Goal: Book appointment/travel/reservation

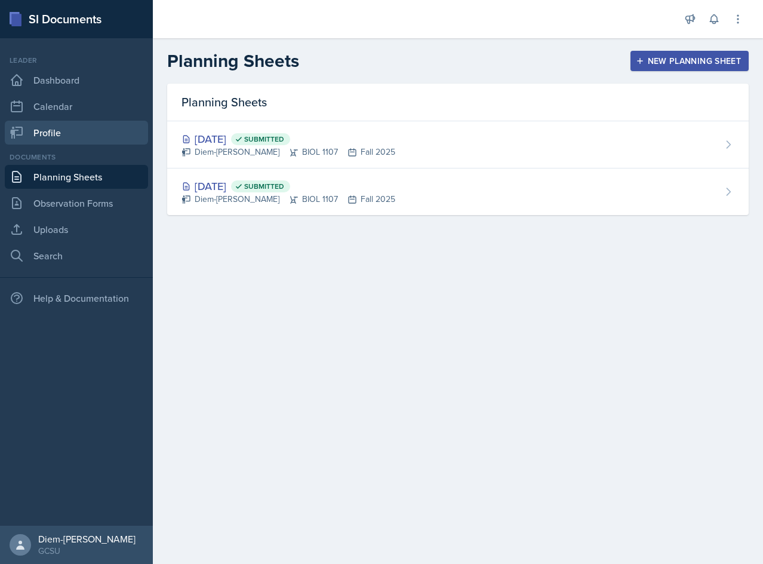
click at [75, 122] on link "Profile" at bounding box center [76, 133] width 143 height 24
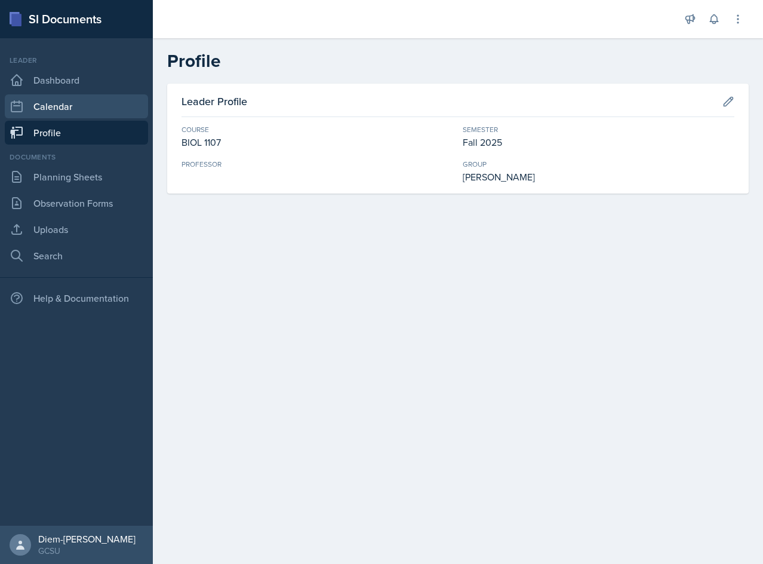
click at [70, 106] on link "Calendar" at bounding box center [76, 106] width 143 height 24
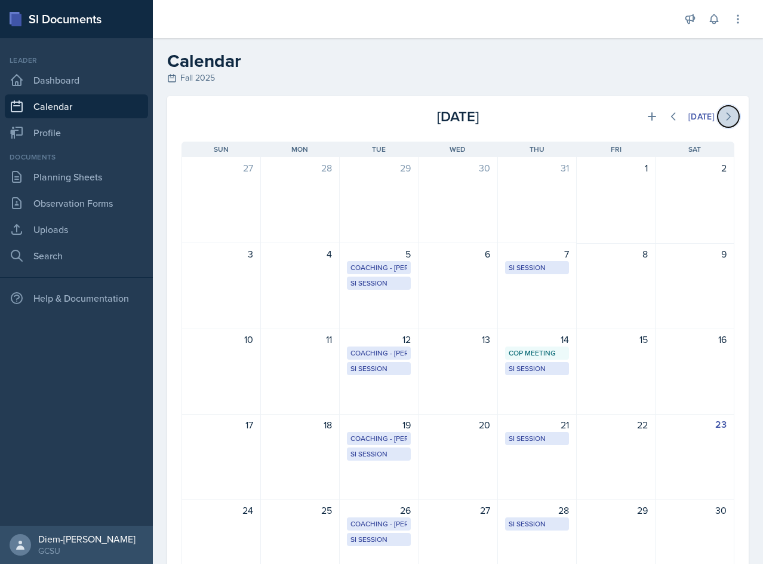
click at [722, 120] on icon at bounding box center [728, 116] width 12 height 12
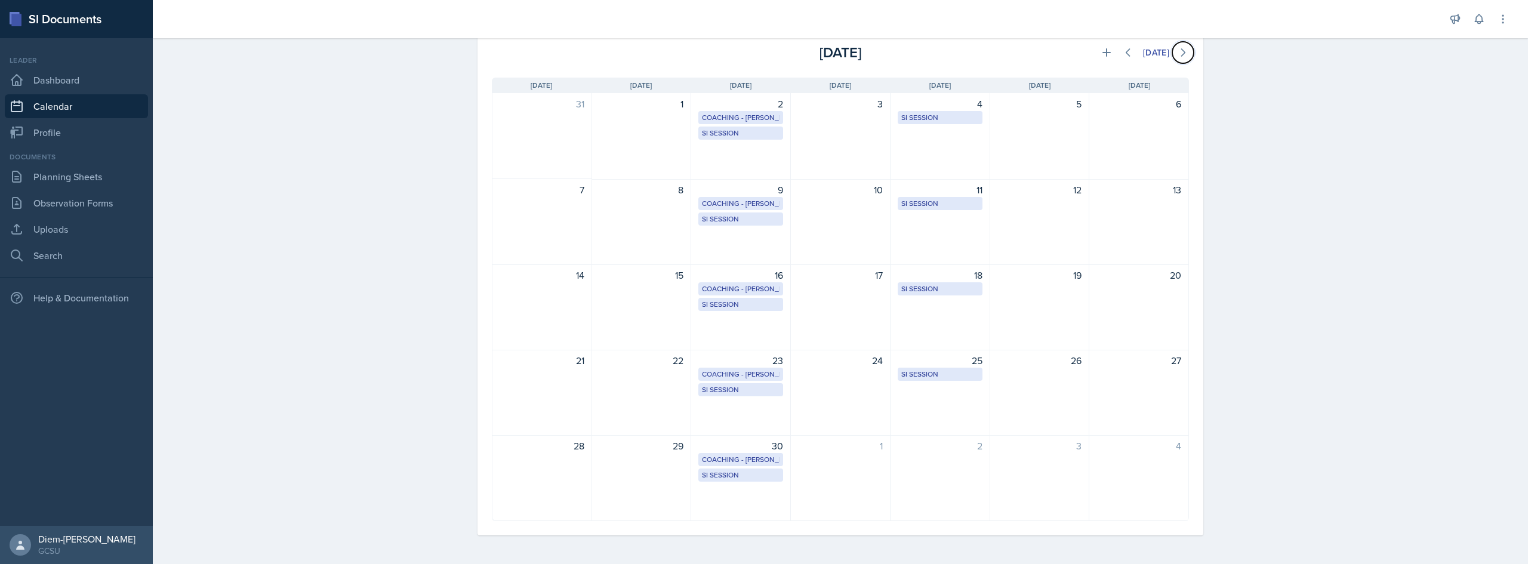
scroll to position [64, 0]
click at [32, 75] on link "Dashboard" at bounding box center [76, 80] width 143 height 24
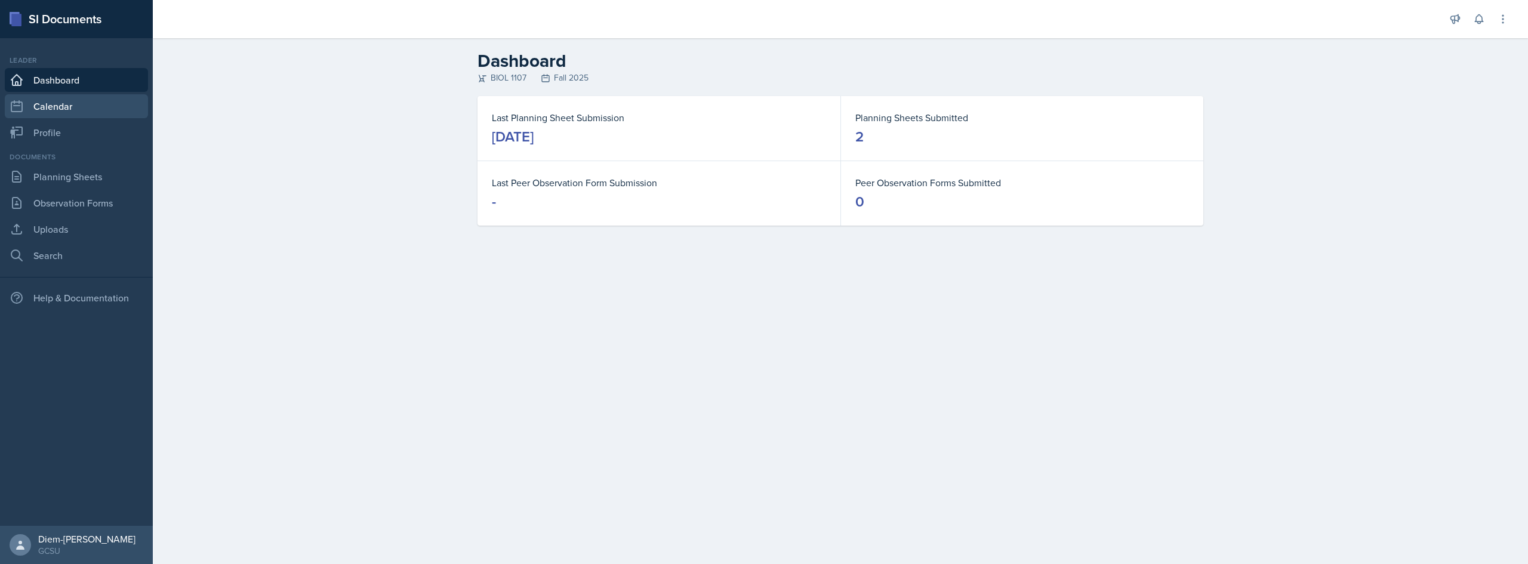
drag, startPoint x: 39, startPoint y: 98, endPoint x: 129, endPoint y: 101, distance: 90.2
click at [39, 99] on link "Calendar" at bounding box center [76, 106] width 143 height 24
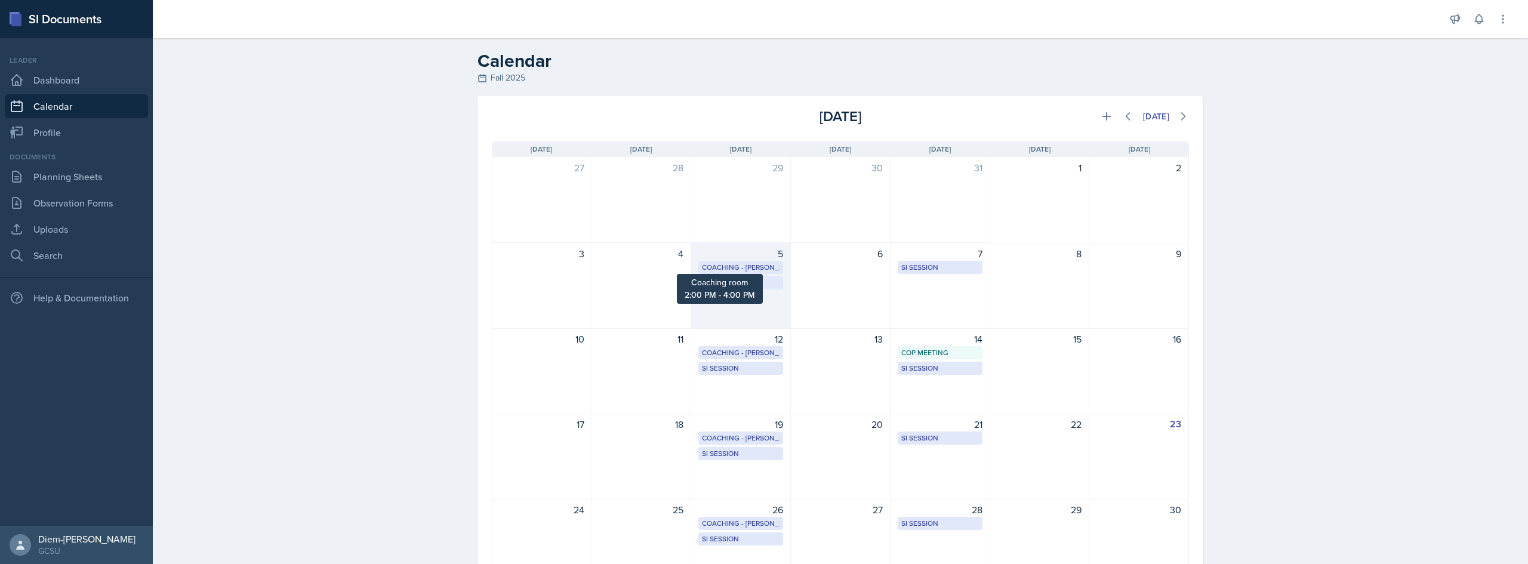
click at [732, 265] on div "Coaching - [PERSON_NAME]" at bounding box center [741, 267] width 78 height 11
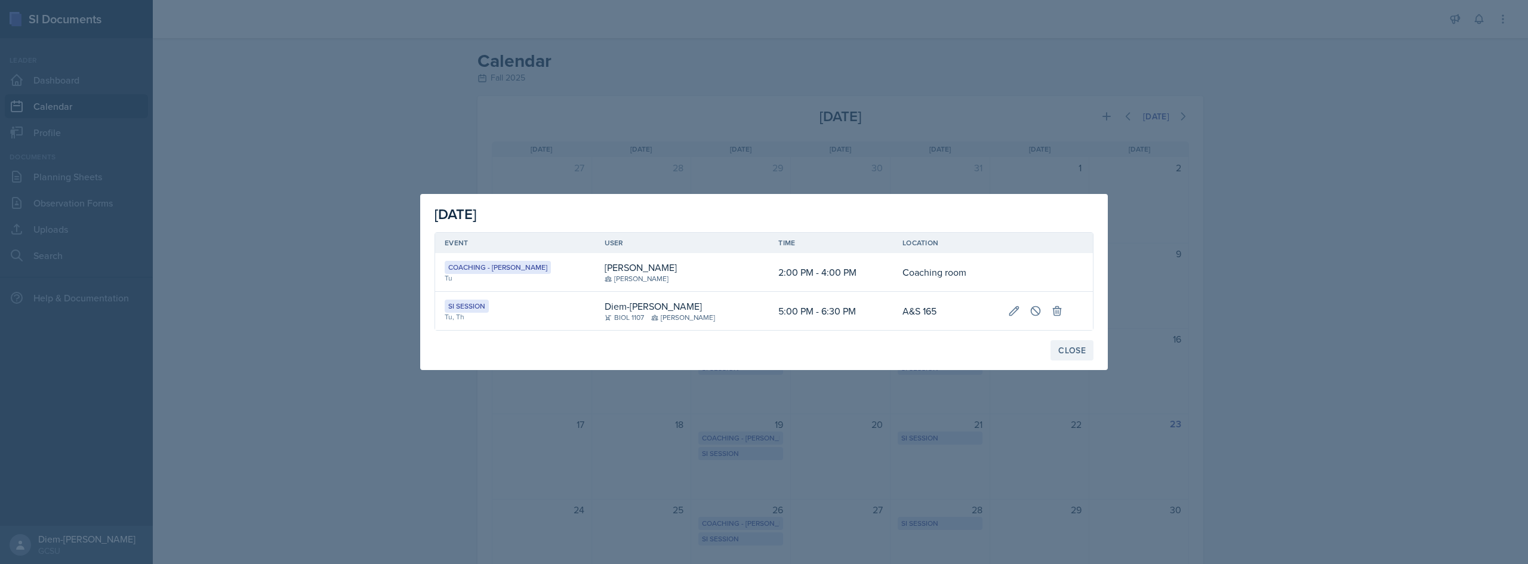
click at [762, 355] on div "Close" at bounding box center [1071, 351] width 27 height 10
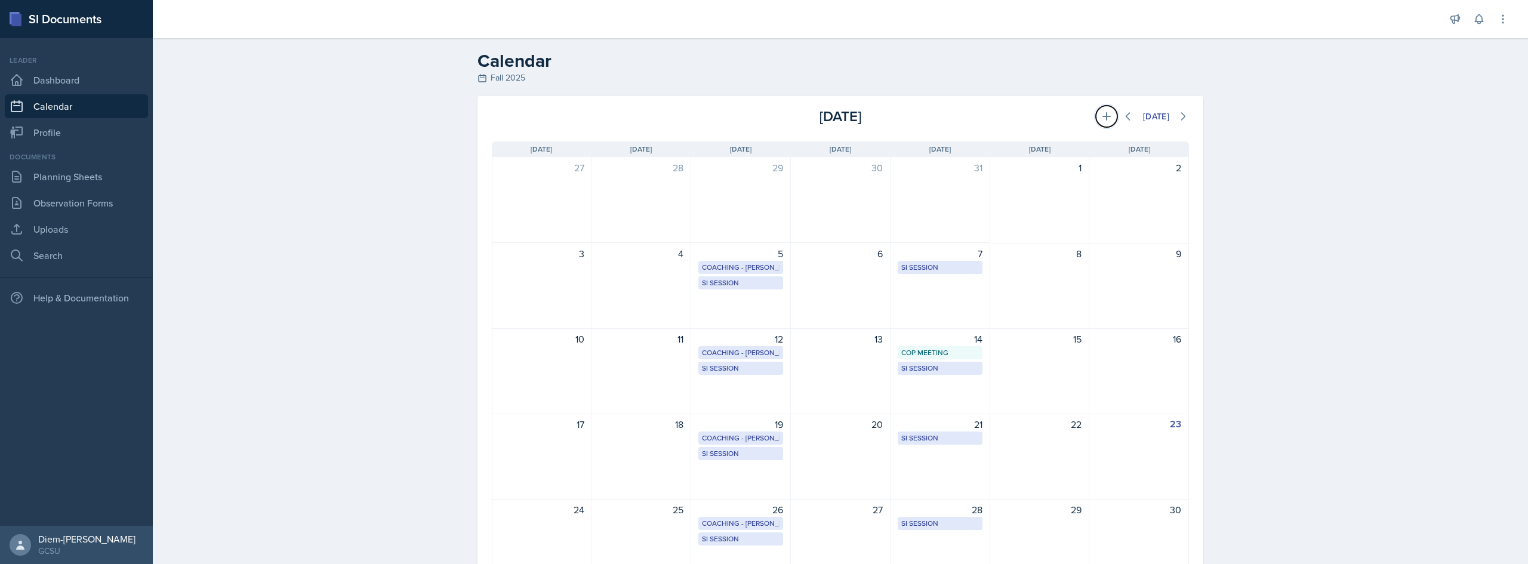
click at [762, 116] on icon at bounding box center [1107, 116] width 8 height 8
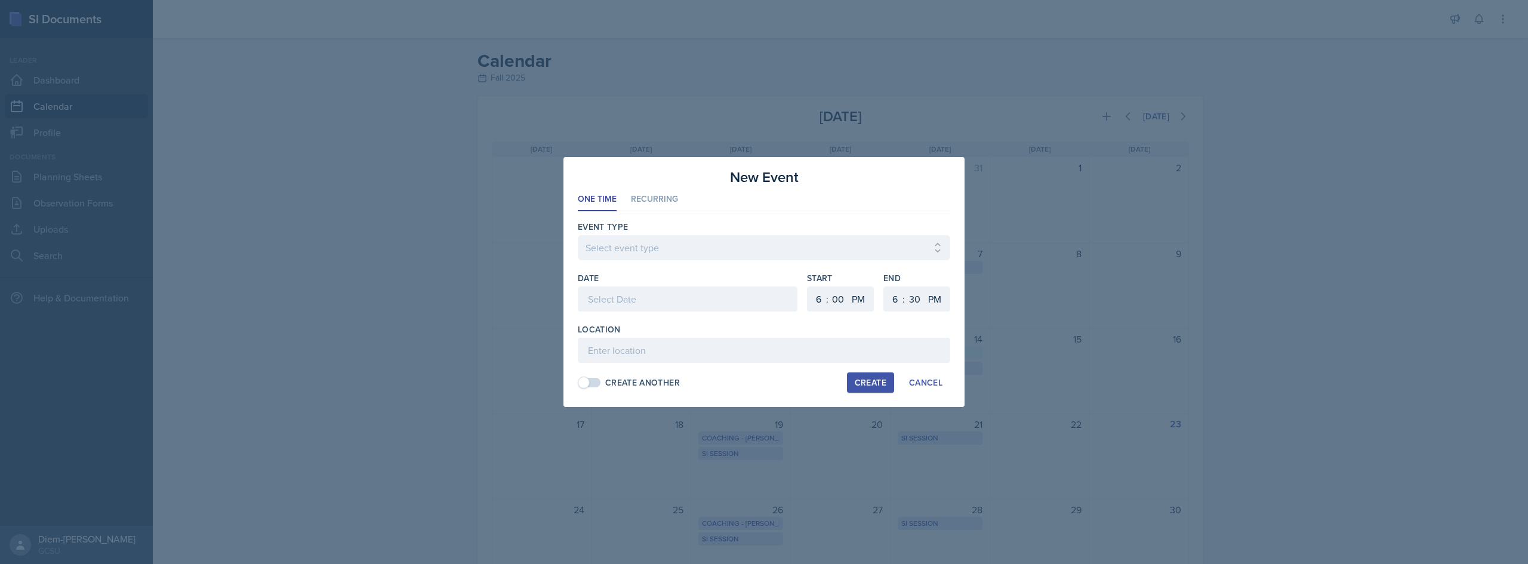
click at [762, 387] on button "Create" at bounding box center [870, 382] width 47 height 20
click at [762, 386] on button "Cancel" at bounding box center [925, 382] width 49 height 20
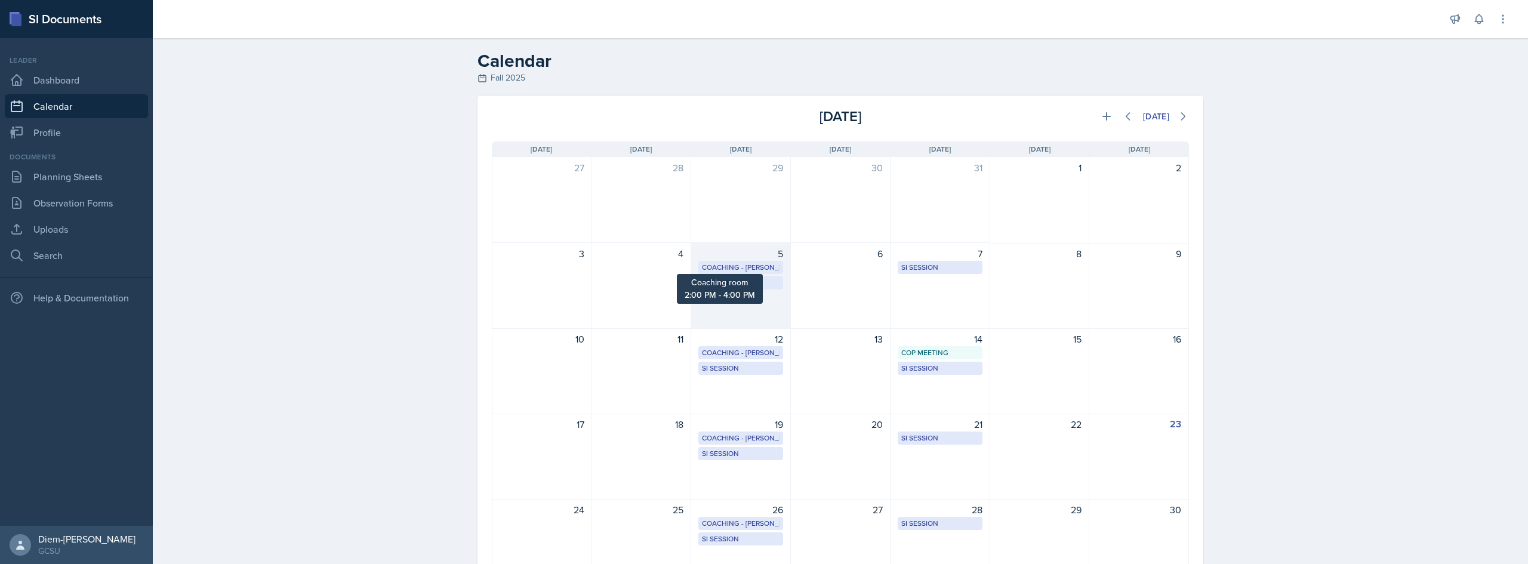
click at [720, 264] on div "Coaching - [PERSON_NAME]" at bounding box center [741, 267] width 78 height 11
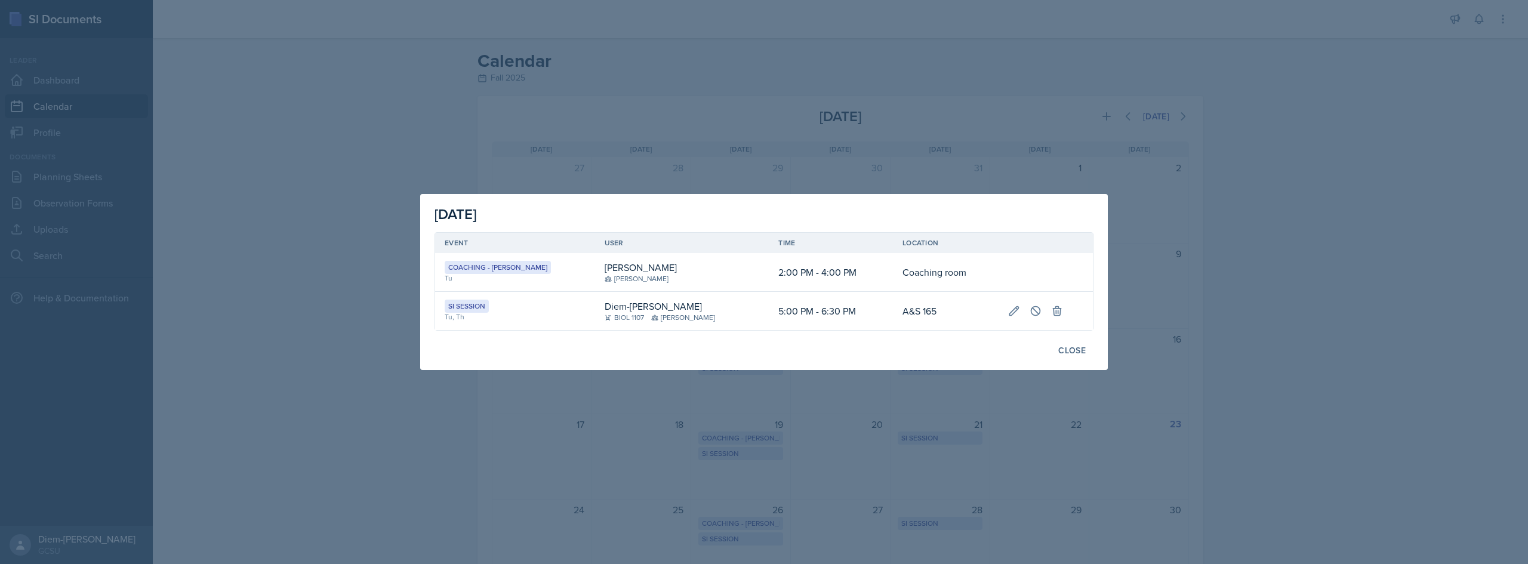
click at [762, 273] on td "Coaching room" at bounding box center [946, 272] width 106 height 39
drag, startPoint x: 798, startPoint y: 275, endPoint x: 492, endPoint y: 275, distance: 305.6
click at [488, 273] on tr "Coaching - [PERSON_NAME] Tu [PERSON_NAME] 2:00 PM - 4:00 PM Coaching room" at bounding box center [764, 272] width 658 height 39
click at [452, 269] on div "Coaching - [PERSON_NAME]" at bounding box center [498, 267] width 106 height 13
click at [762, 351] on div "Close" at bounding box center [1071, 351] width 27 height 10
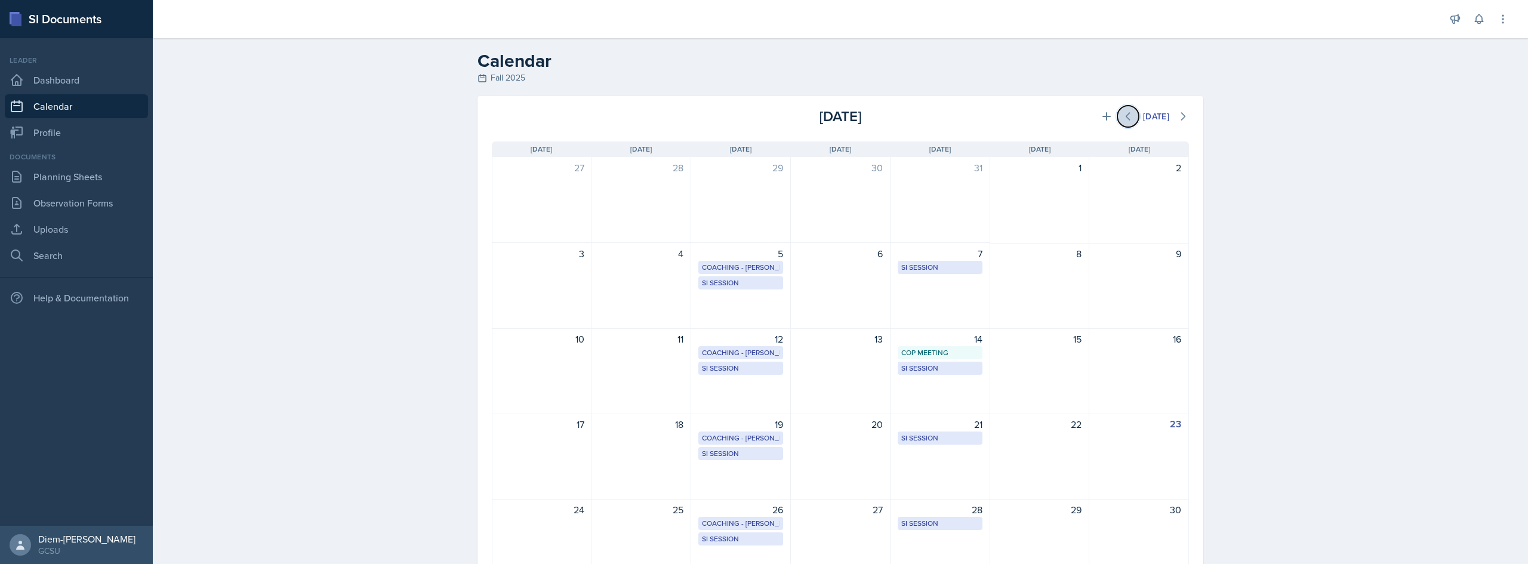
click at [762, 118] on icon at bounding box center [1128, 116] width 12 height 12
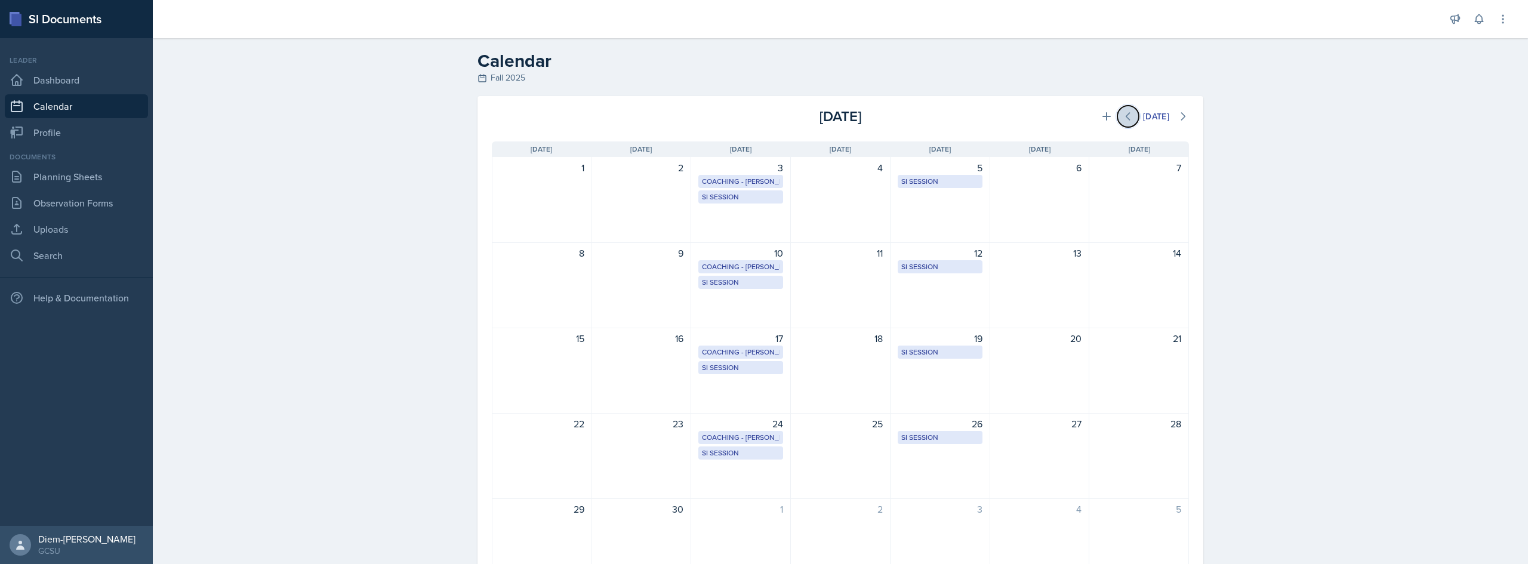
click at [762, 118] on icon at bounding box center [1128, 116] width 12 height 12
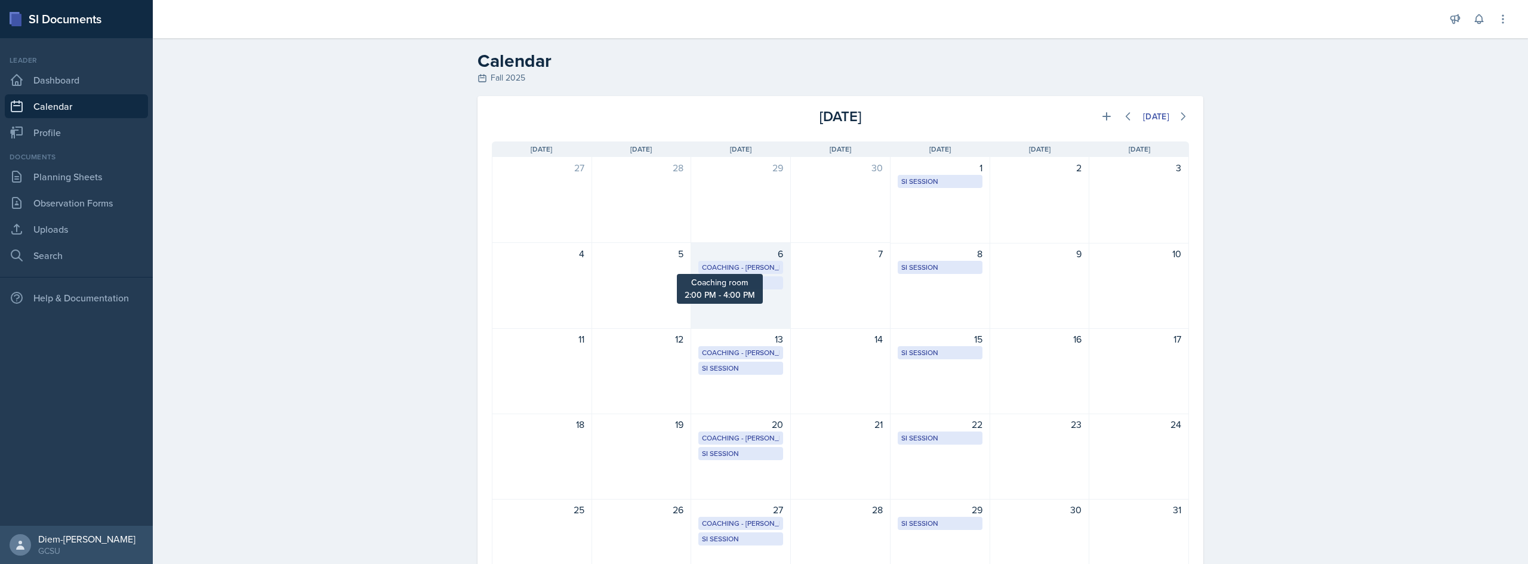
click at [740, 264] on div "Coaching - [PERSON_NAME]" at bounding box center [741, 267] width 78 height 11
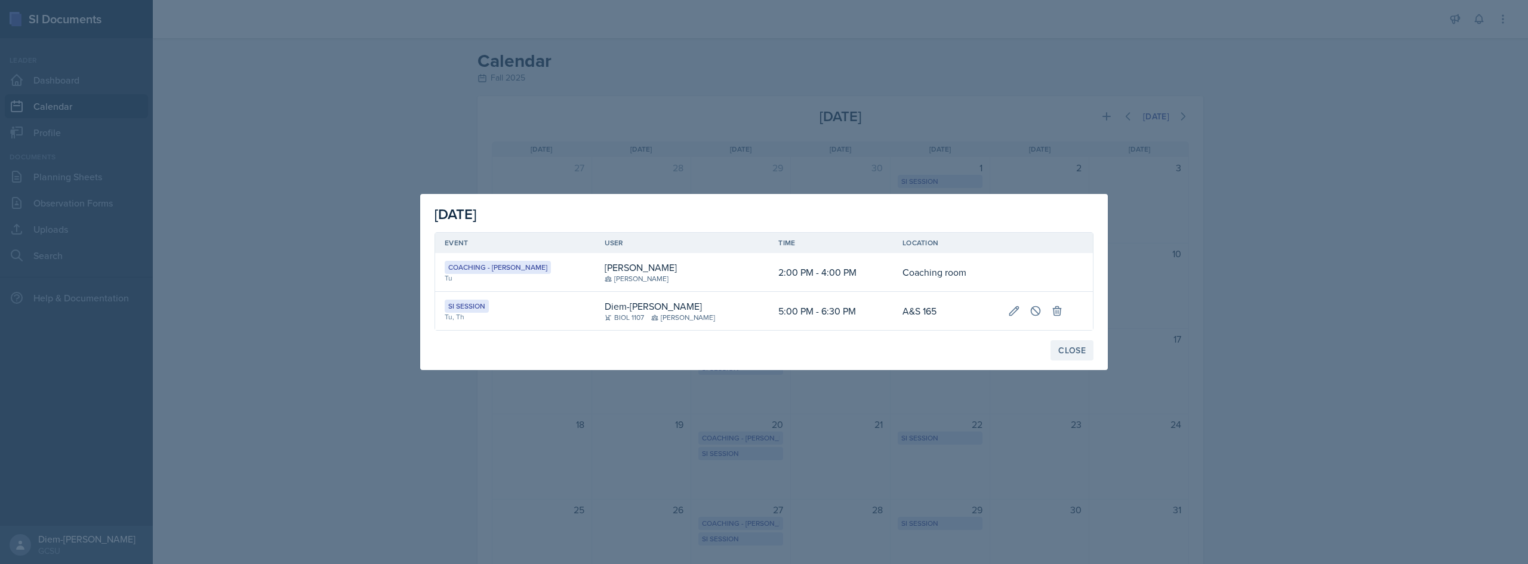
click at [762, 353] on div "Close" at bounding box center [1071, 351] width 27 height 10
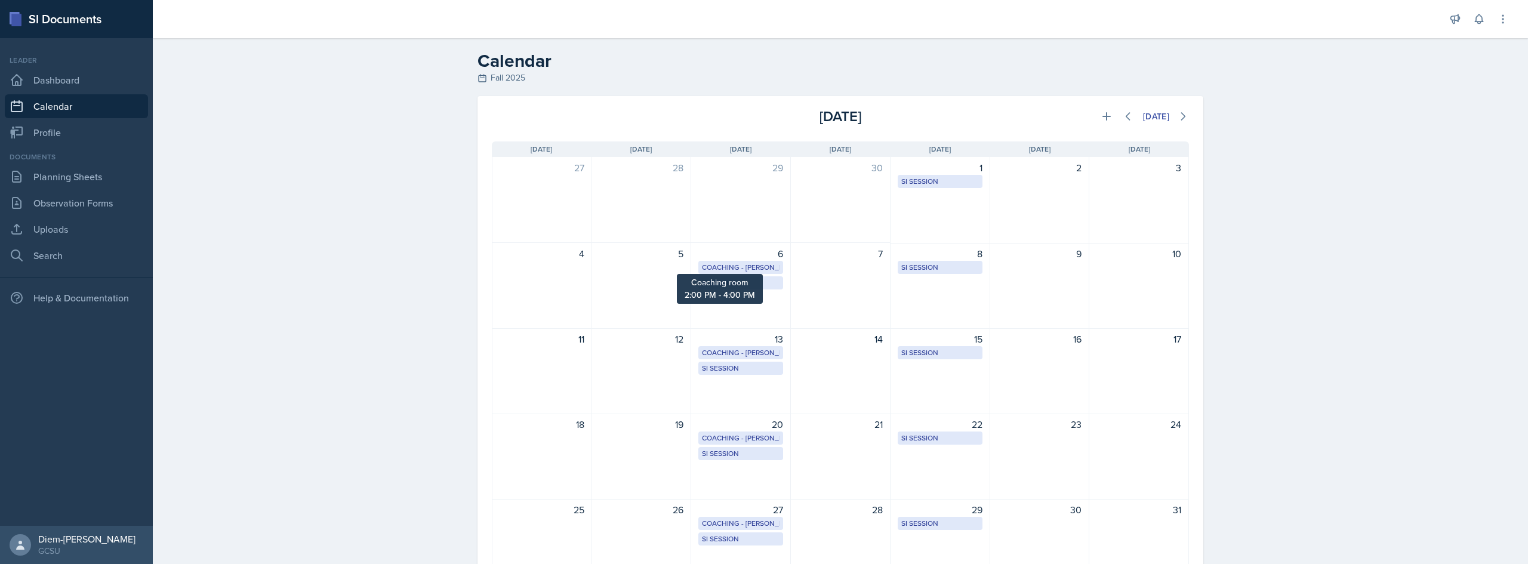
drag, startPoint x: 734, startPoint y: 270, endPoint x: 721, endPoint y: 269, distance: 13.2
click at [721, 269] on div "Coaching - [PERSON_NAME]" at bounding box center [741, 267] width 78 height 11
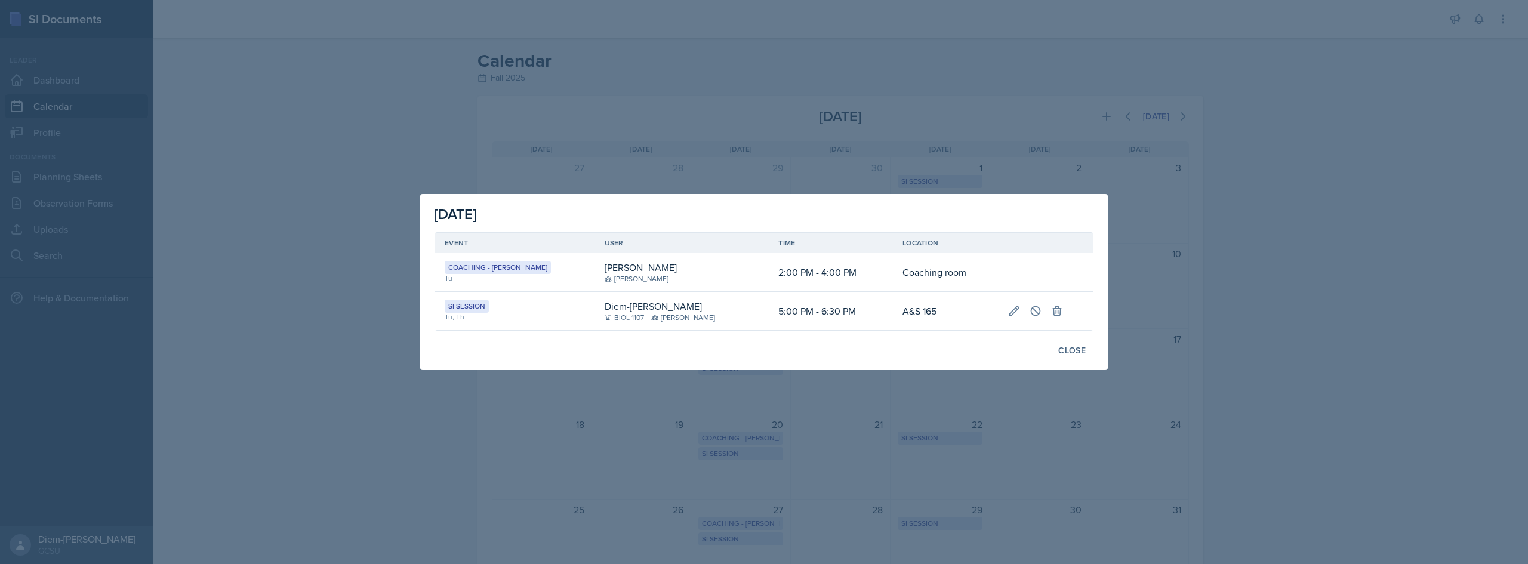
click at [451, 272] on div "Coaching - [PERSON_NAME]" at bounding box center [498, 267] width 106 height 13
click at [448, 278] on div "Tu" at bounding box center [515, 278] width 141 height 11
drag, startPoint x: 494, startPoint y: 277, endPoint x: 593, endPoint y: 267, distance: 99.6
click at [558, 269] on td "Coaching - [PERSON_NAME] Tu" at bounding box center [515, 272] width 160 height 39
click at [605, 267] on div "[PERSON_NAME]" at bounding box center [641, 267] width 72 height 14
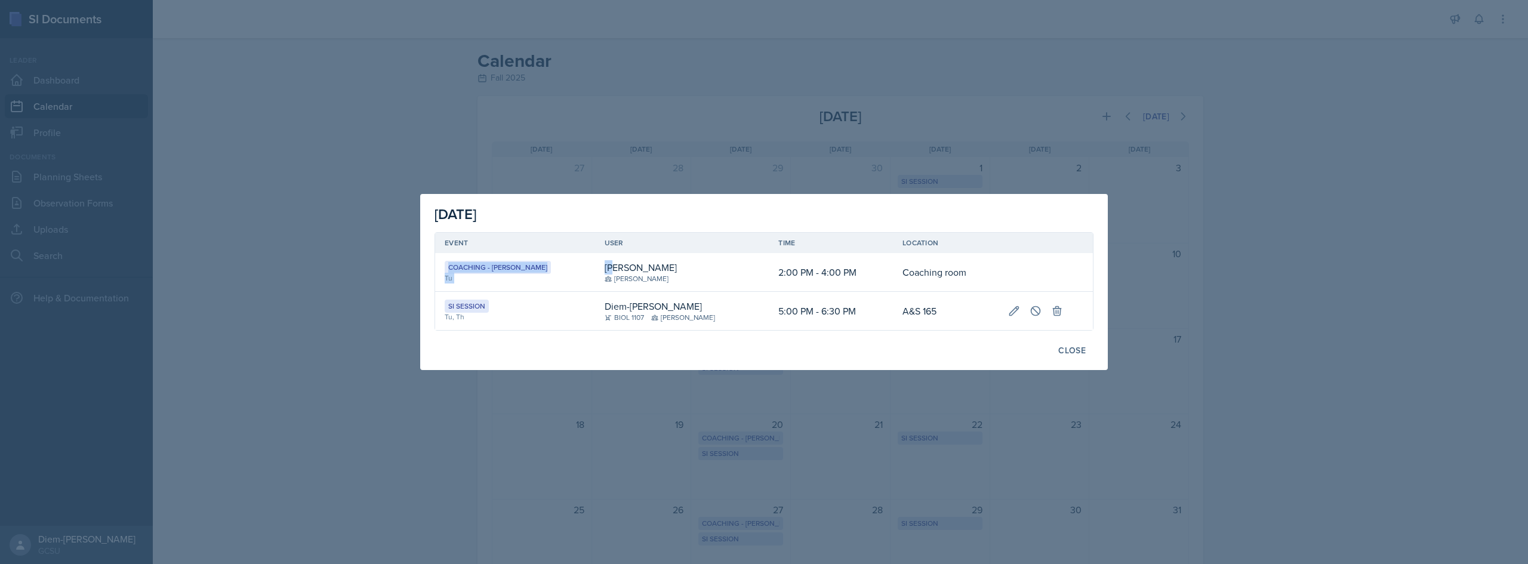
drag, startPoint x: 593, startPoint y: 270, endPoint x: 949, endPoint y: 233, distance: 357.1
click at [762, 232] on table "Event User Time Location Coaching - [PERSON_NAME] Tu [PERSON_NAME] 2:00 PM - 4:…" at bounding box center [764, 281] width 659 height 98
click at [762, 264] on td "Coaching room" at bounding box center [946, 272] width 106 height 39
click at [762, 313] on icon at bounding box center [1014, 311] width 12 height 12
select select "5"
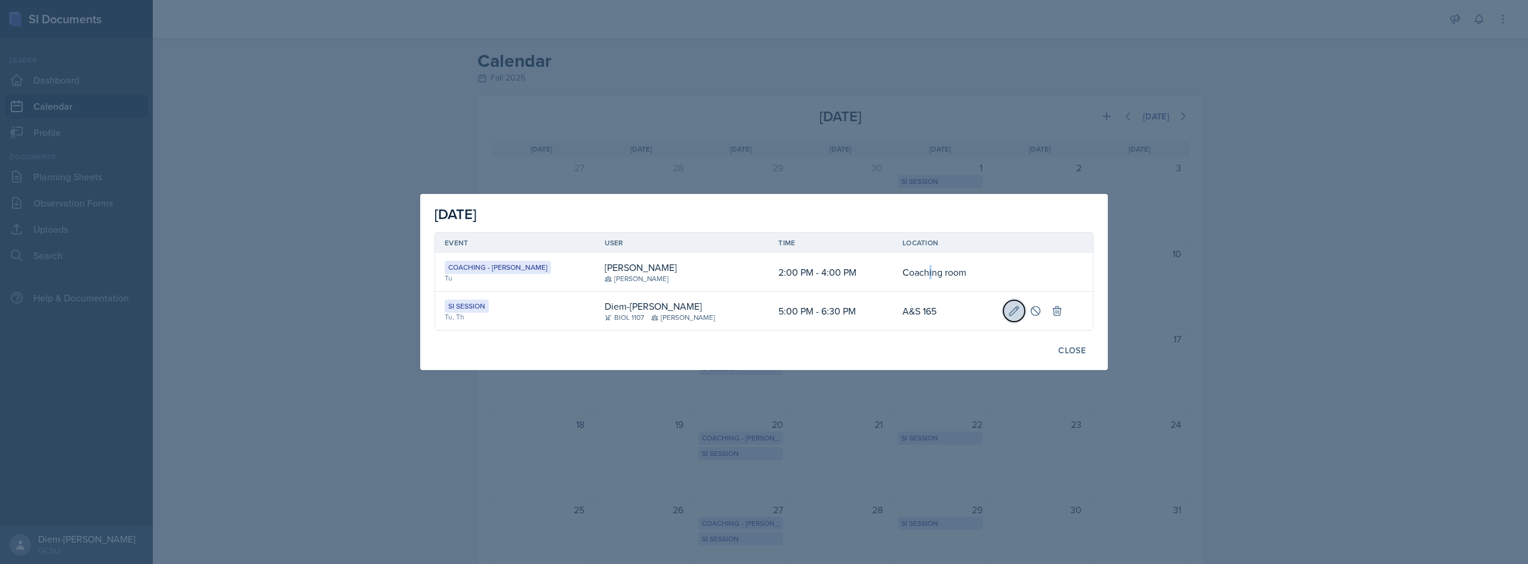
select select "0"
select select "PM"
select select "6"
select select "30"
select select "PM"
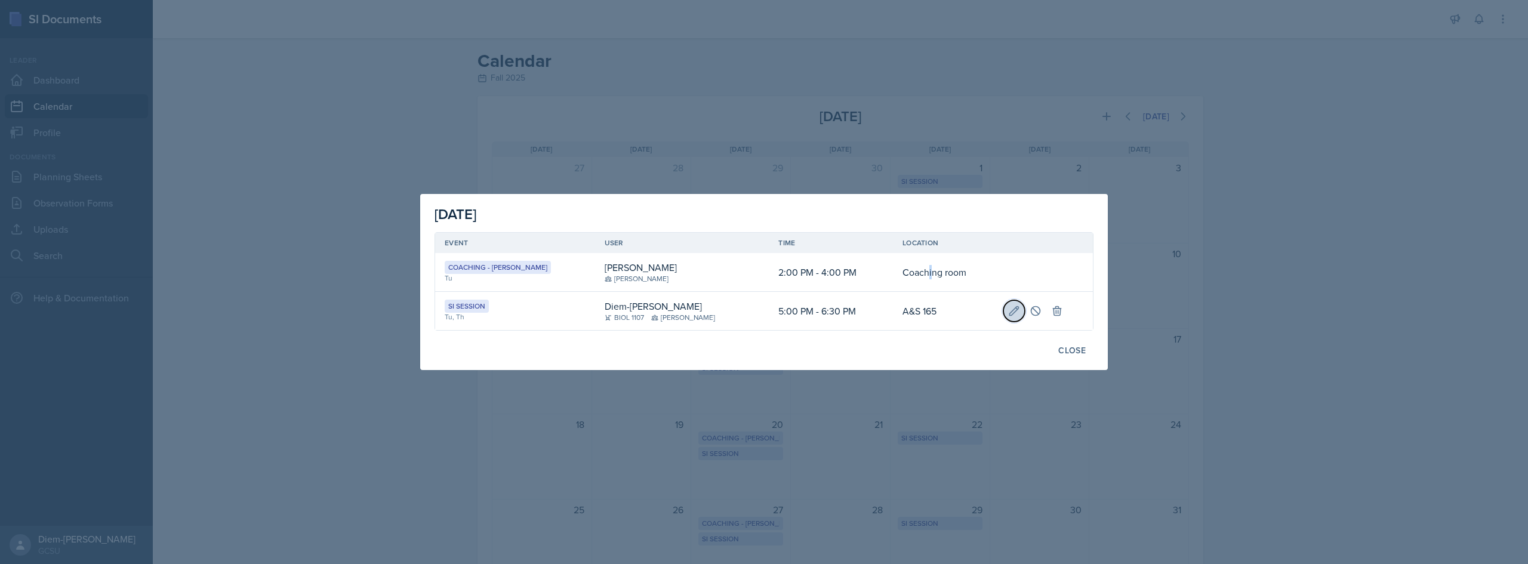
type input "A&S 165"
select select "700c1d41-4793-48d3-8616-e09499dfb71d"
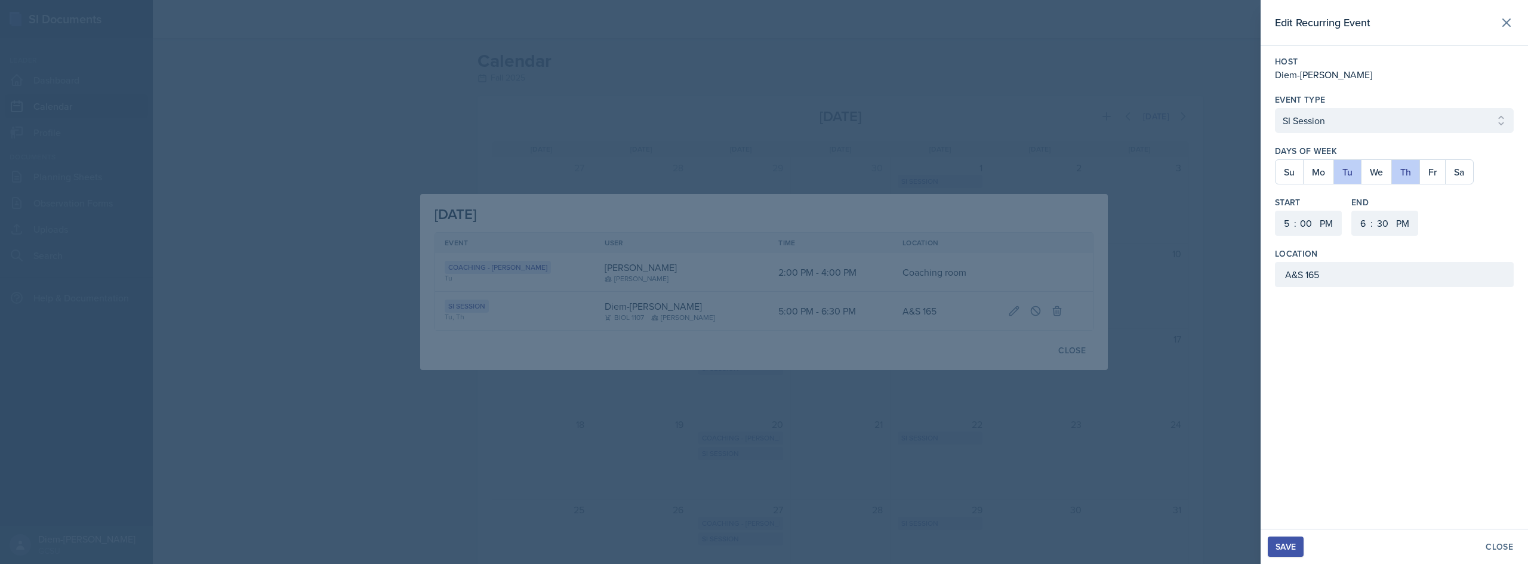
click at [762, 156] on div at bounding box center [764, 282] width 1528 height 564
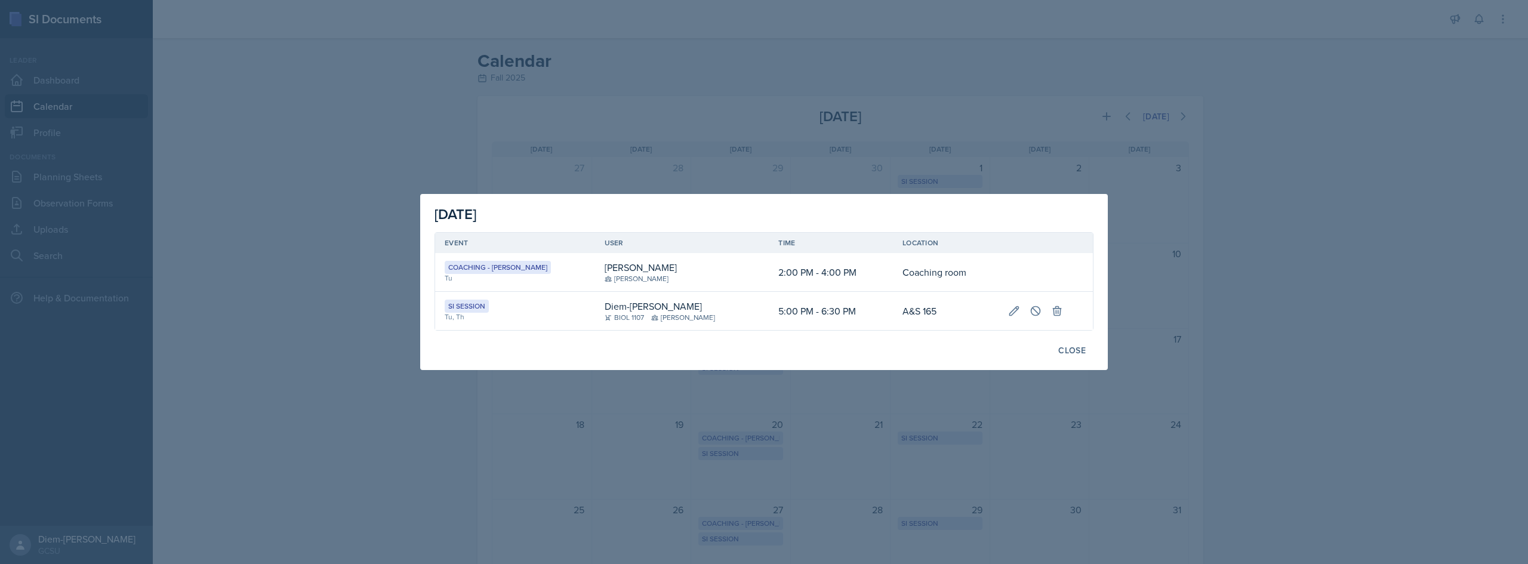
click at [762, 214] on div at bounding box center [764, 282] width 1528 height 564
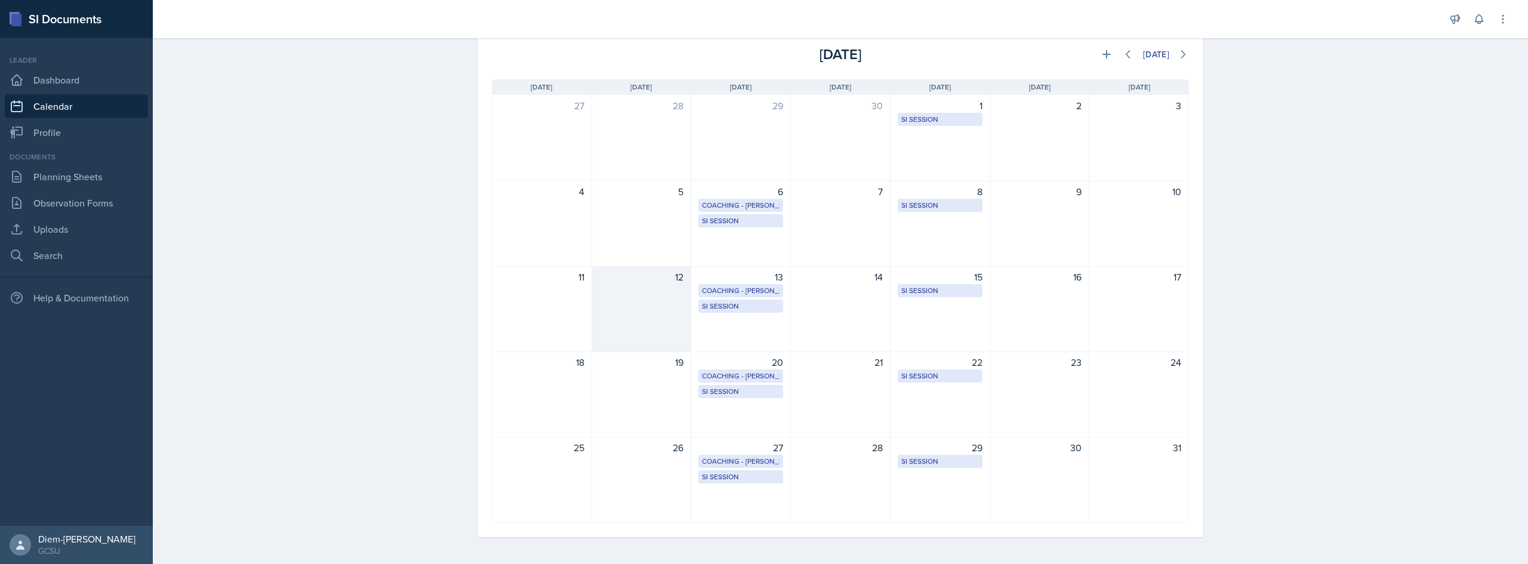
scroll to position [64, 0]
click at [40, 133] on link "Profile" at bounding box center [76, 133] width 143 height 24
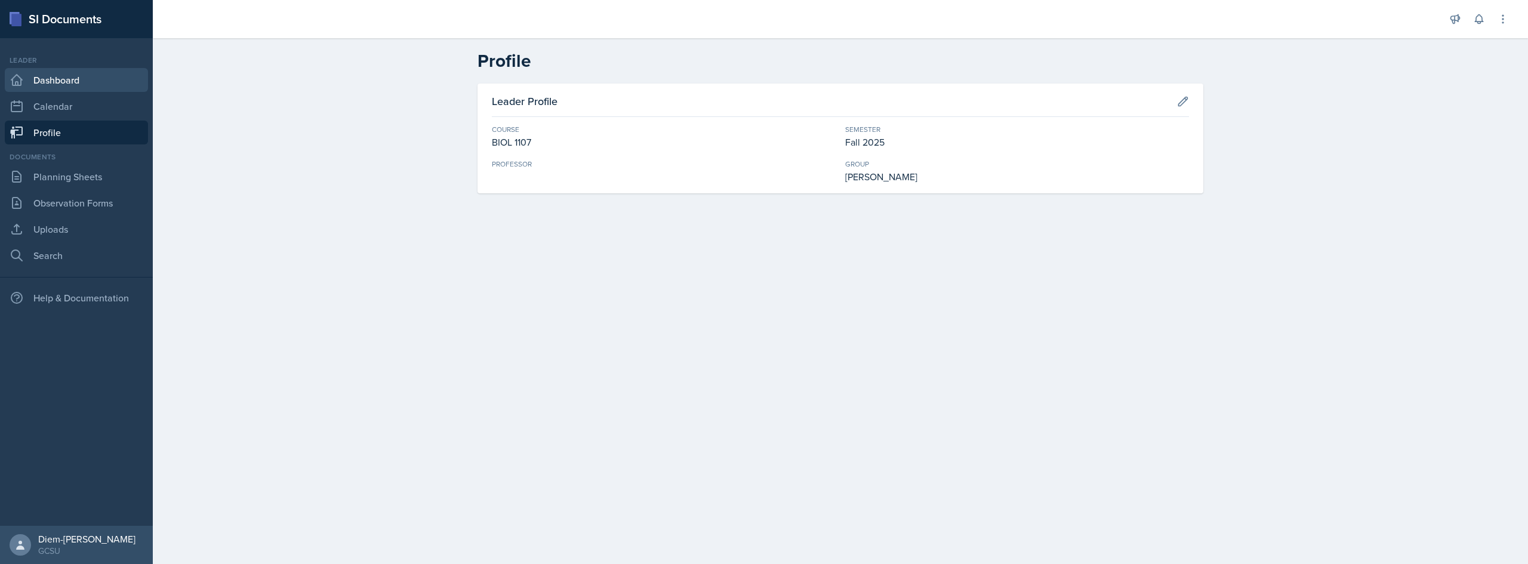
click at [50, 90] on link "Dashboard" at bounding box center [76, 80] width 143 height 24
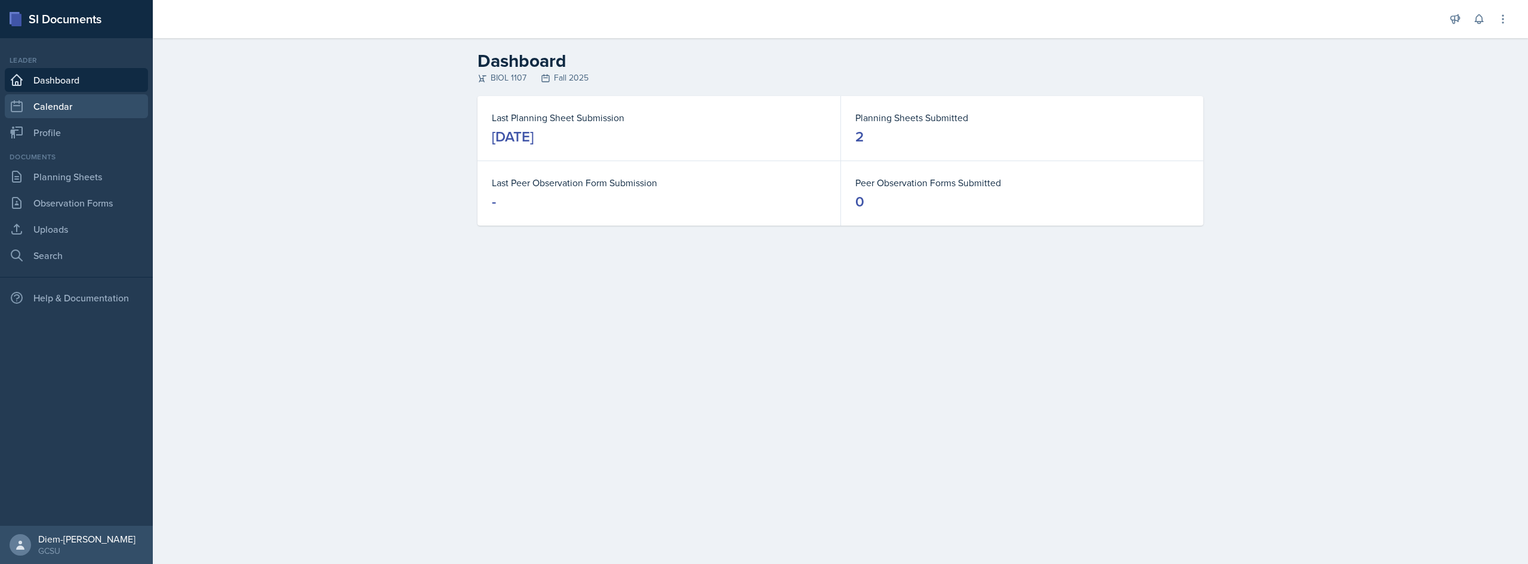
click at [53, 106] on link "Calendar" at bounding box center [76, 106] width 143 height 24
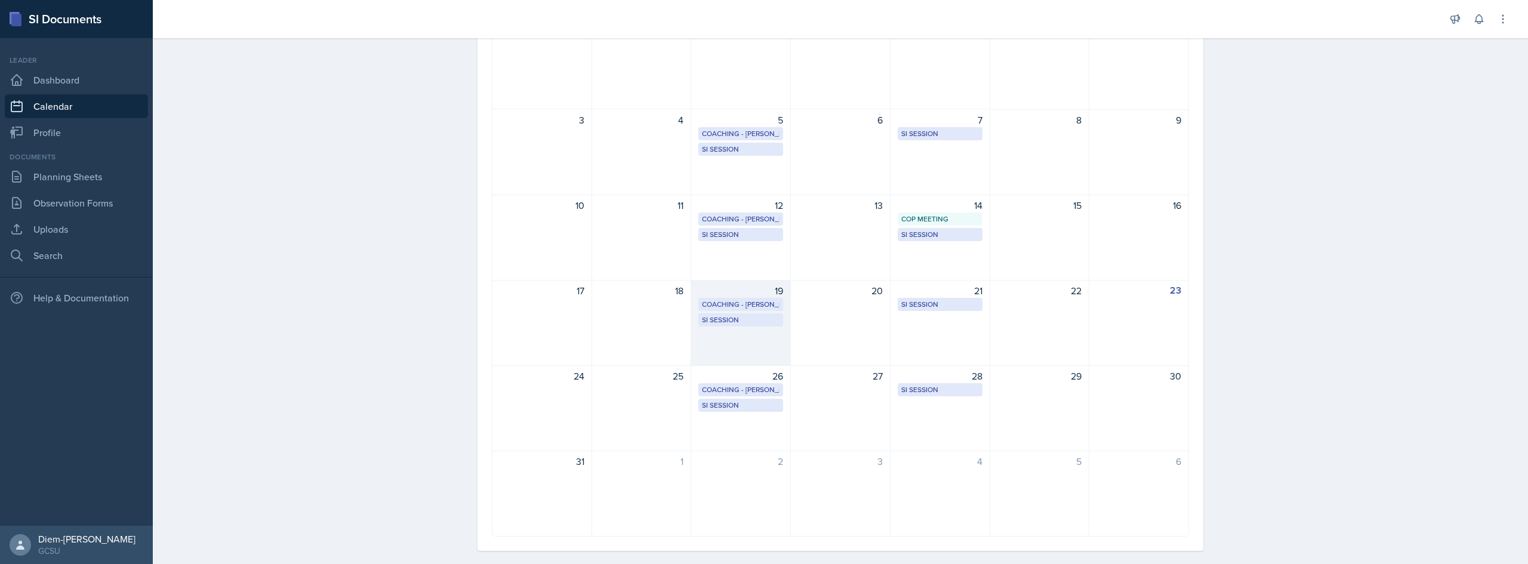
scroll to position [149, 0]
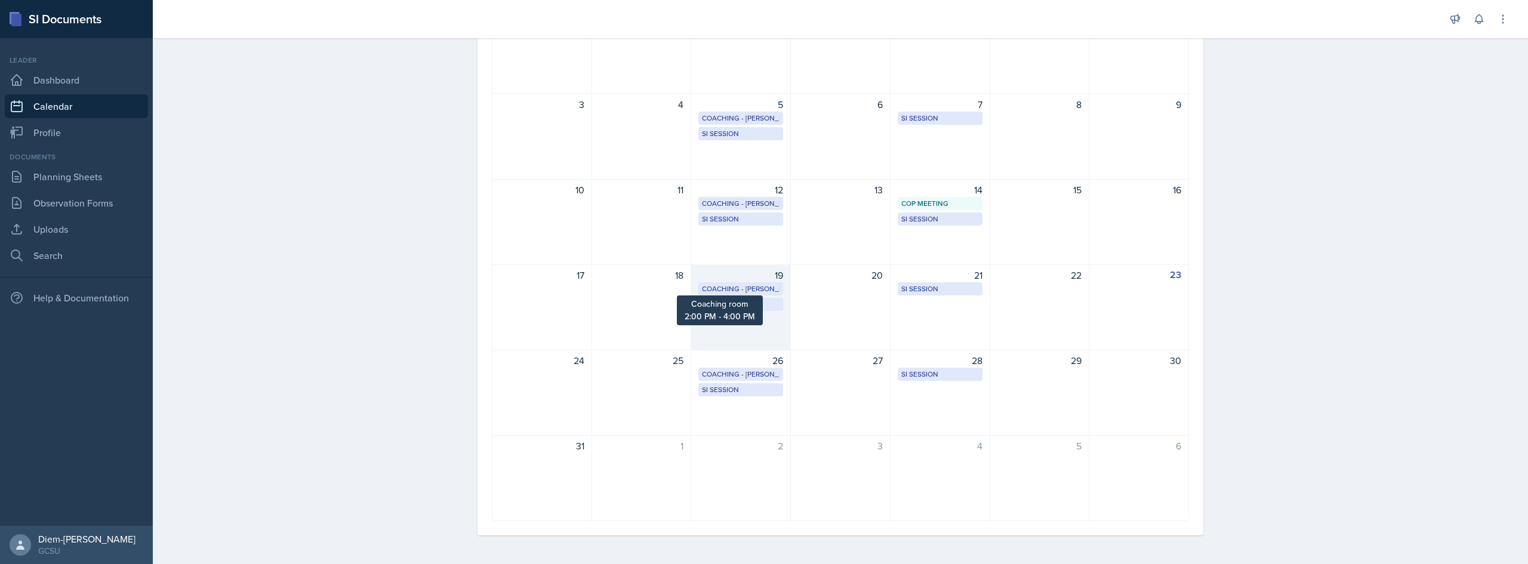
click at [737, 285] on div "Coaching - [PERSON_NAME]" at bounding box center [741, 289] width 78 height 11
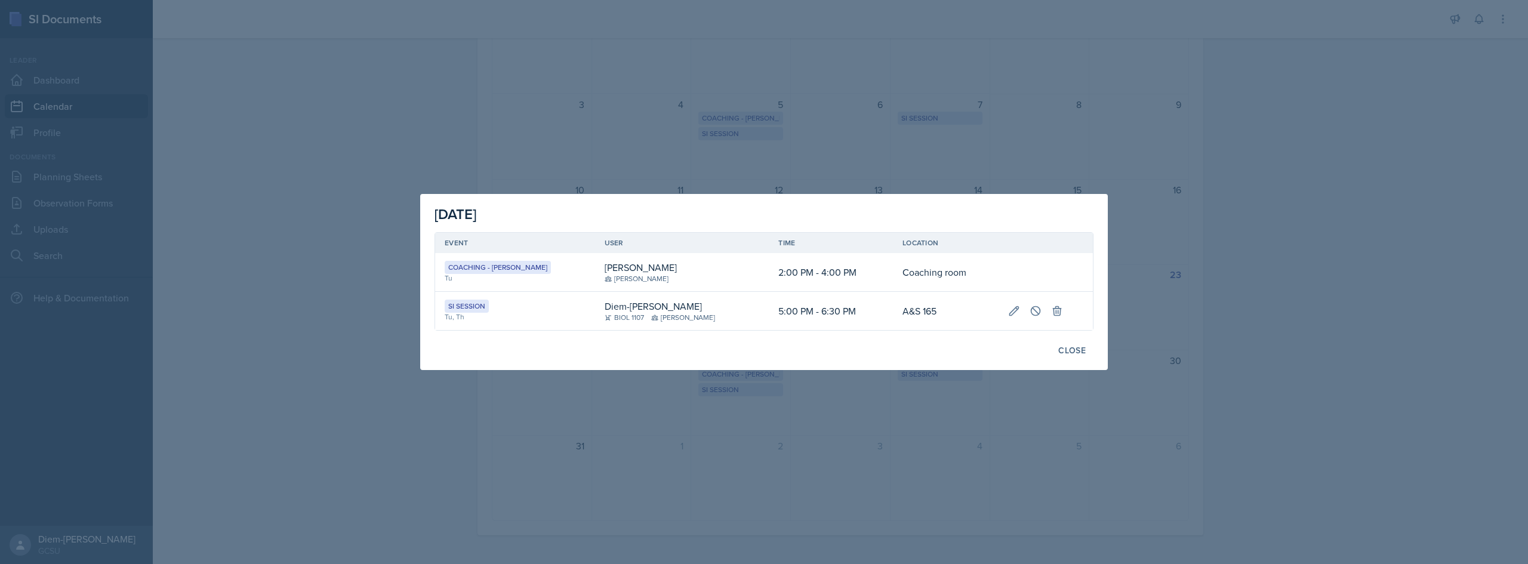
drag, startPoint x: 1326, startPoint y: 224, endPoint x: 1170, endPoint y: 273, distance: 163.9
click at [762, 223] on div at bounding box center [764, 282] width 1528 height 564
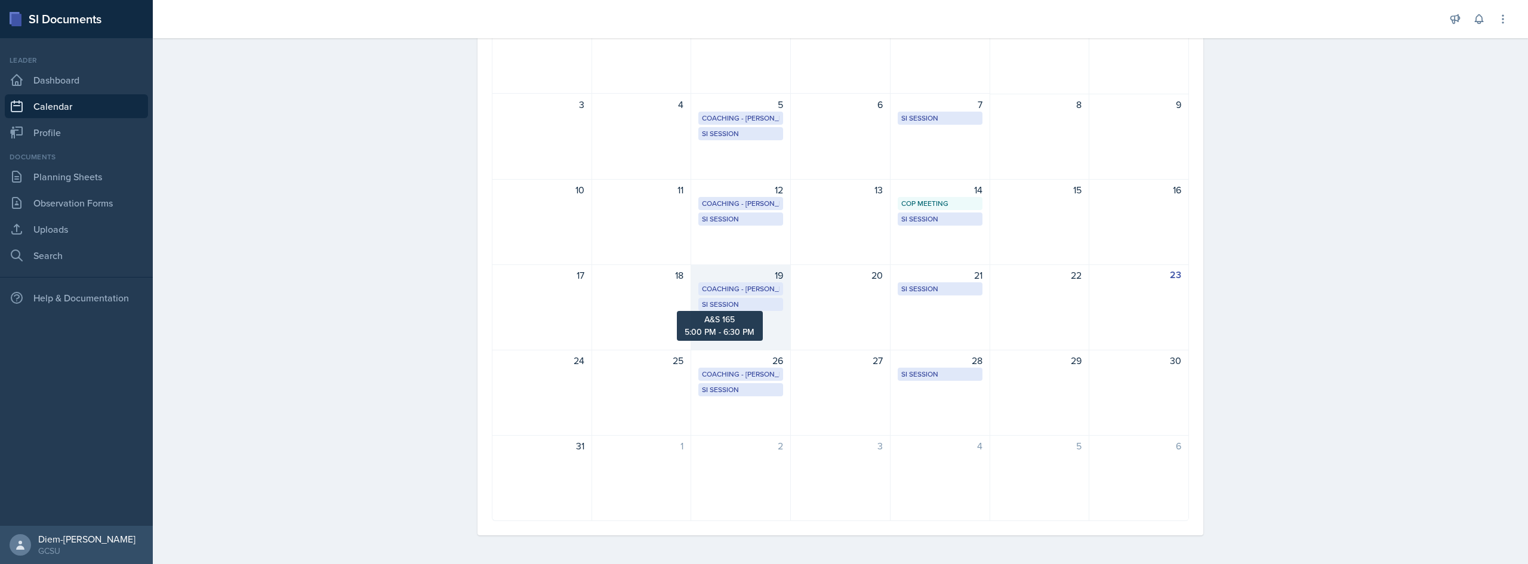
click at [739, 306] on div "SI Session" at bounding box center [741, 304] width 78 height 11
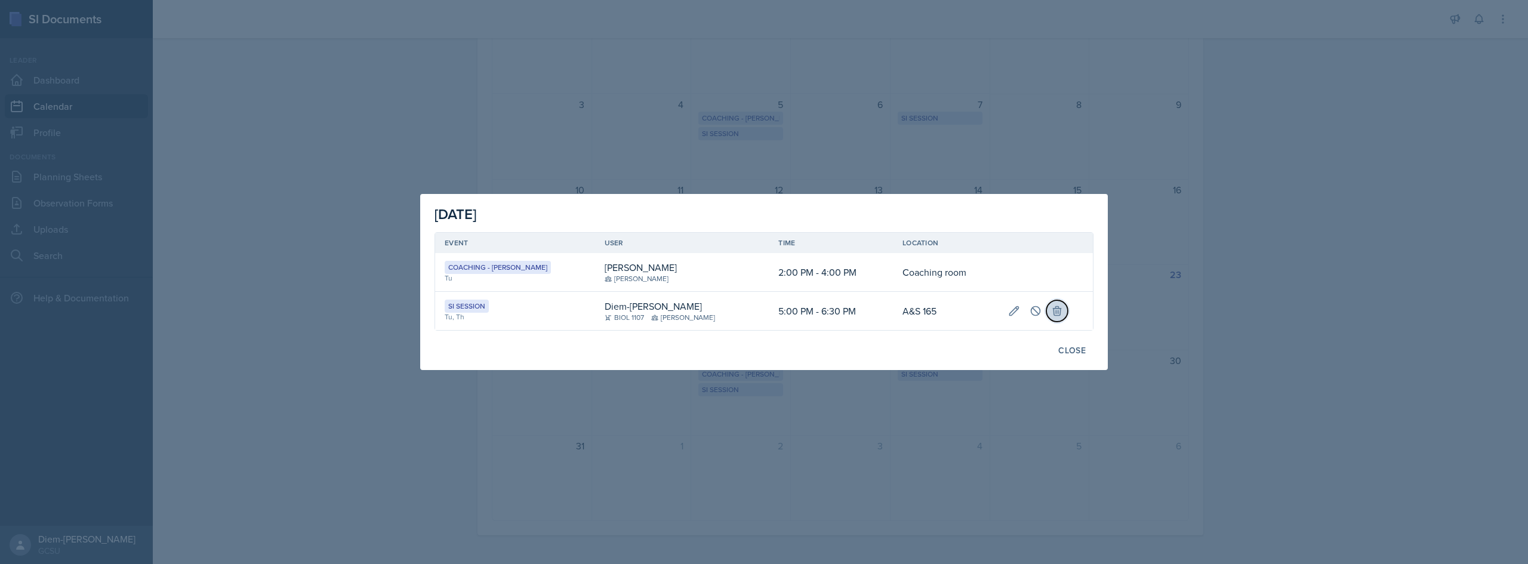
click at [762, 313] on icon at bounding box center [1057, 311] width 12 height 12
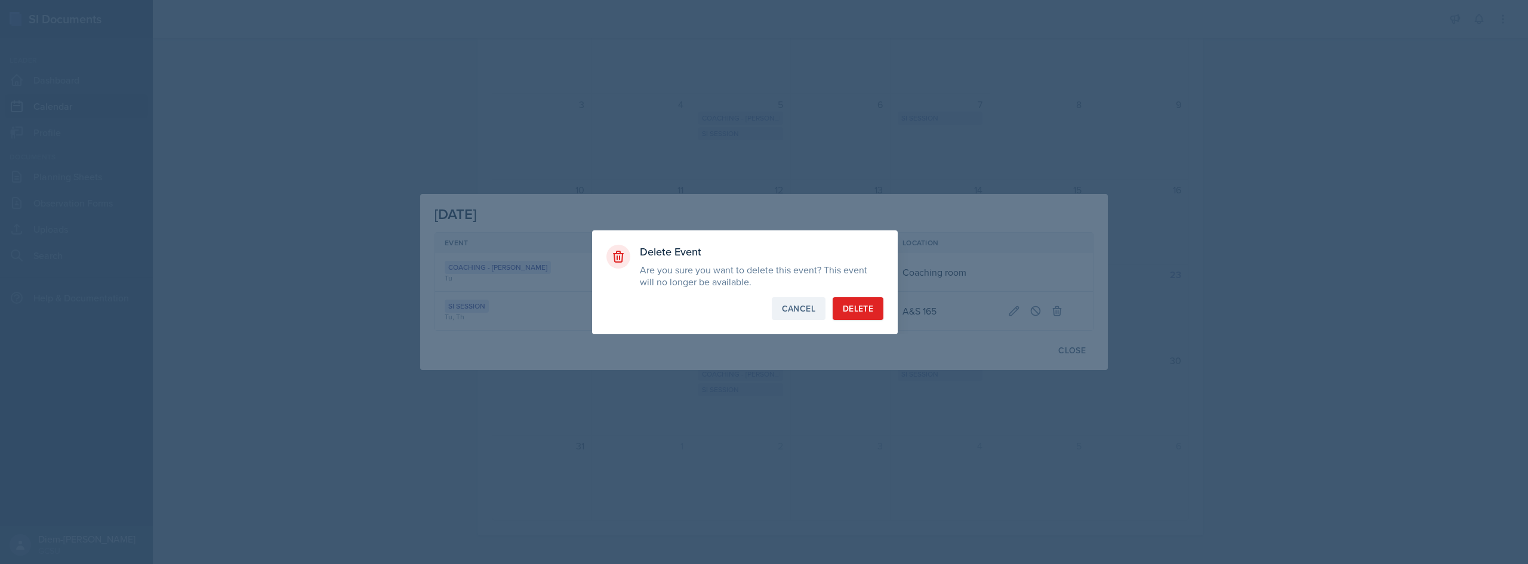
click at [762, 308] on div "Cancel" at bounding box center [798, 309] width 33 height 12
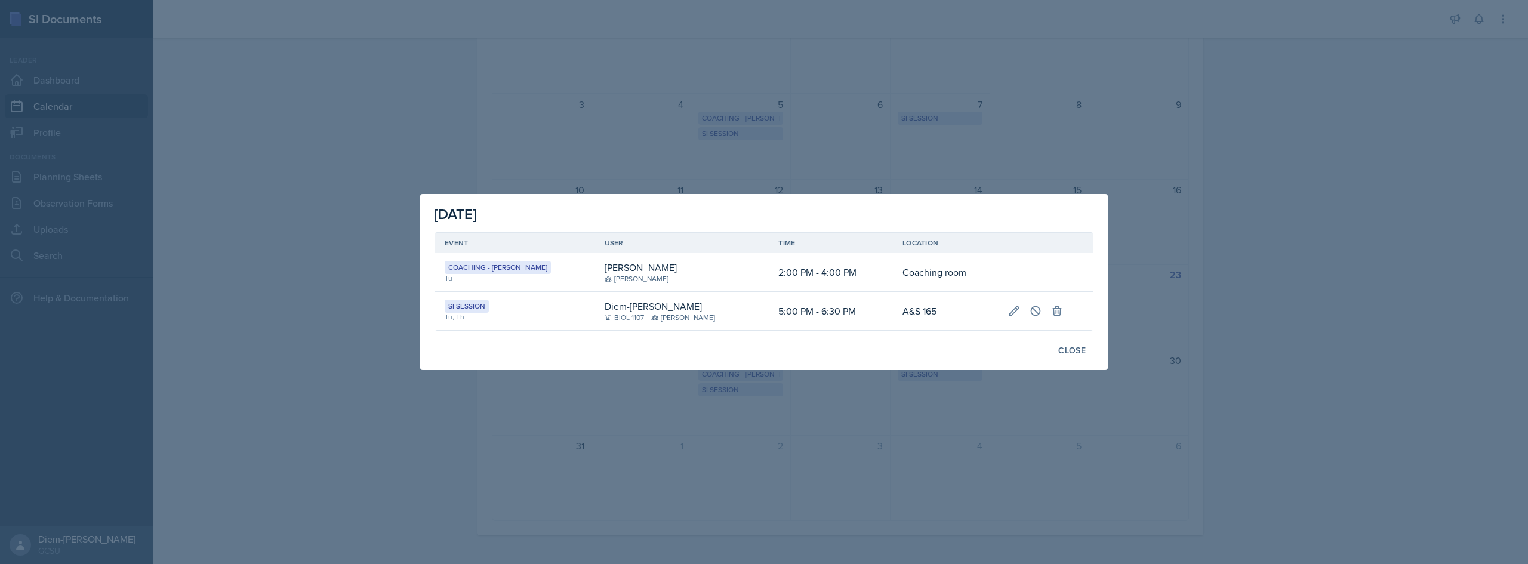
click at [762, 253] on div at bounding box center [764, 282] width 1528 height 564
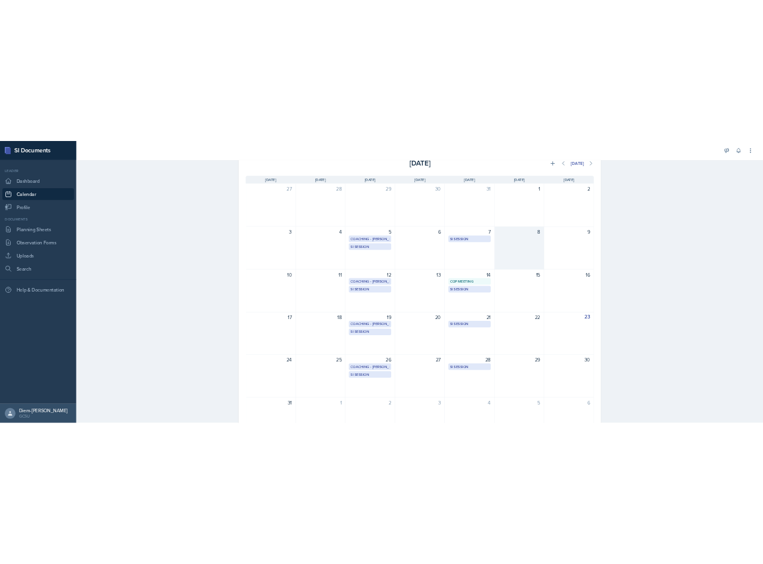
scroll to position [0, 0]
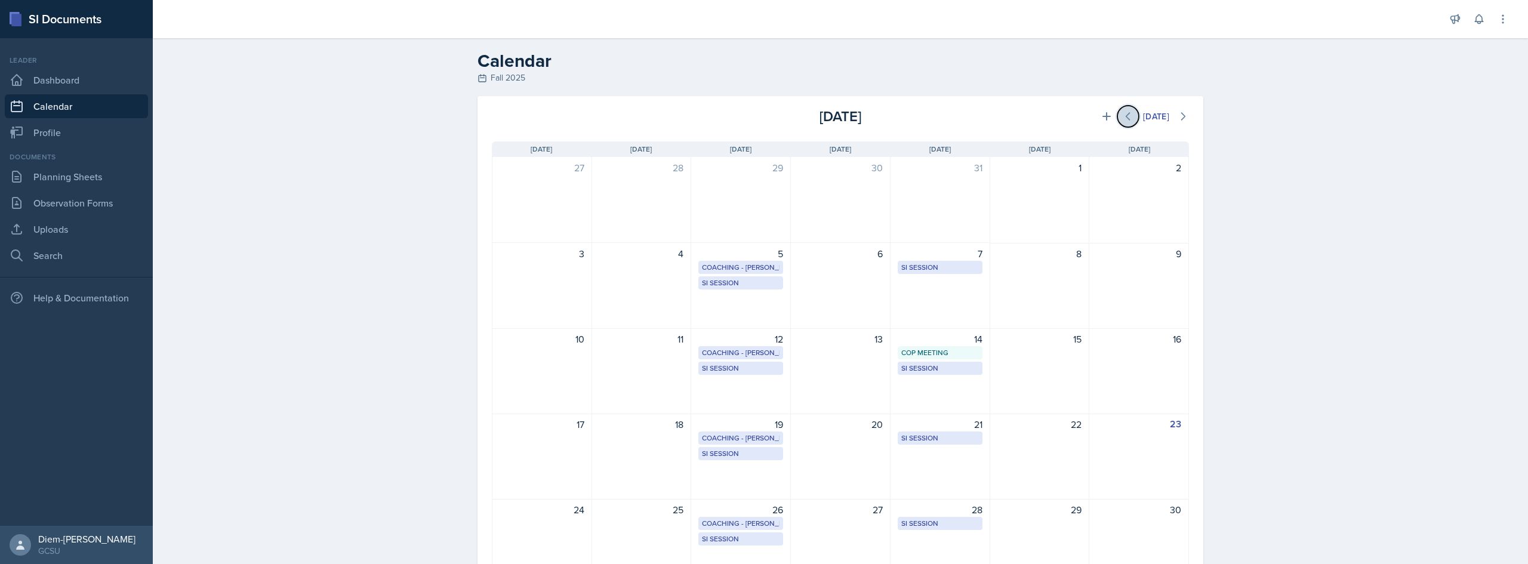
click at [762, 119] on icon at bounding box center [1128, 116] width 12 height 12
click at [762, 125] on button "[DATE]" at bounding box center [1156, 116] width 42 height 20
click at [762, 124] on button at bounding box center [1182, 116] width 21 height 21
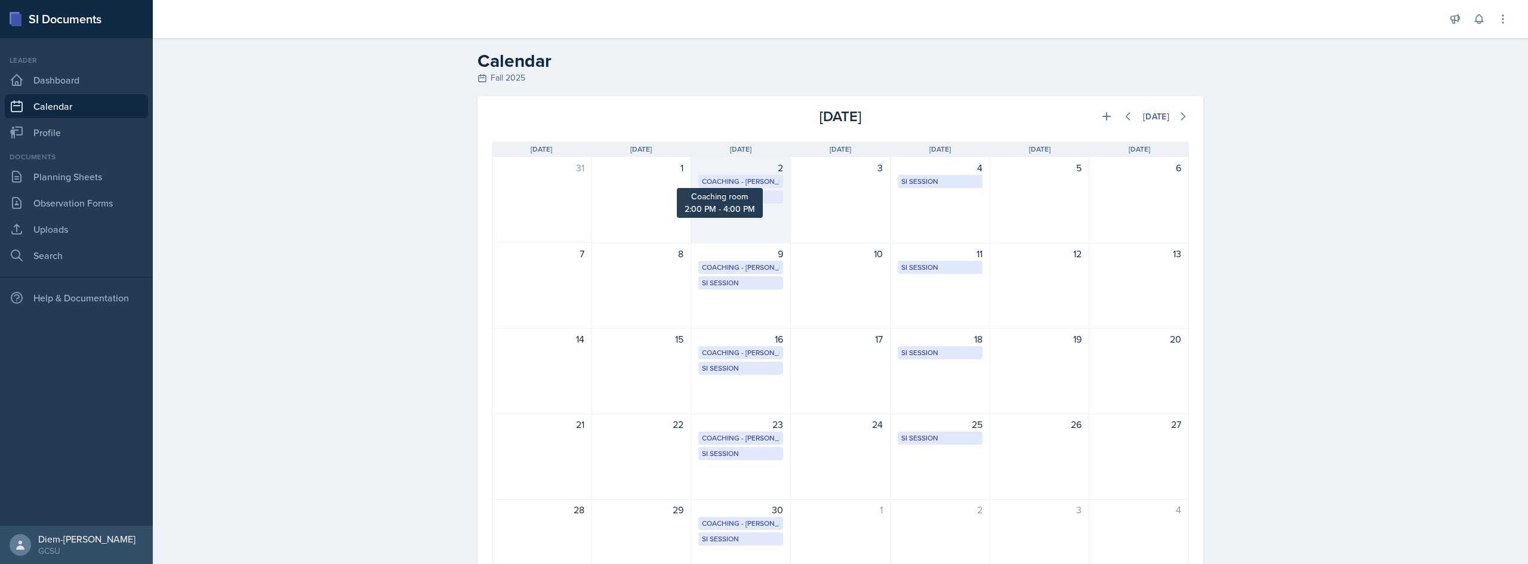
click at [762, 176] on div "Coaching - [PERSON_NAME]" at bounding box center [741, 181] width 78 height 11
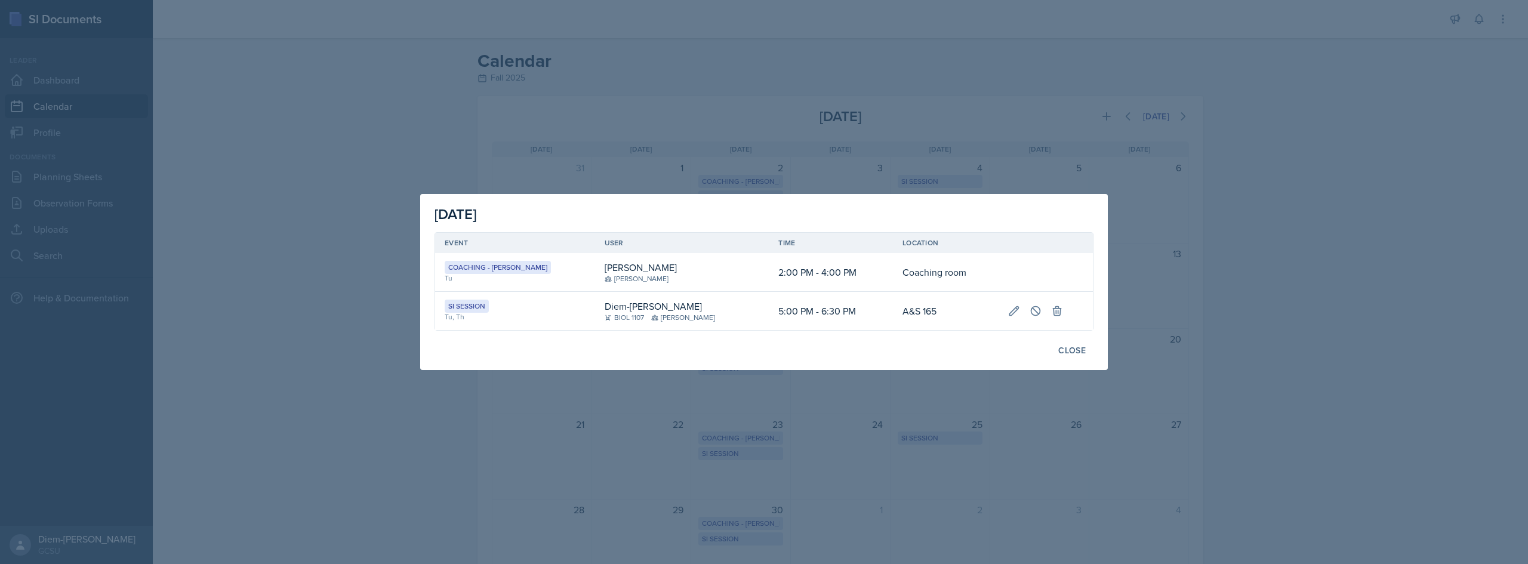
click at [762, 281] on td "2:00 PM - 4:00 PM" at bounding box center [831, 272] width 124 height 39
drag, startPoint x: 726, startPoint y: 281, endPoint x: 779, endPoint y: 279, distance: 52.5
click at [762, 278] on td "2:00 PM - 4:00 PM" at bounding box center [831, 272] width 124 height 39
click at [762, 279] on td "2:00 PM - 4:00 PM" at bounding box center [831, 272] width 124 height 39
drag, startPoint x: 779, startPoint y: 279, endPoint x: 919, endPoint y: 241, distance: 145.6
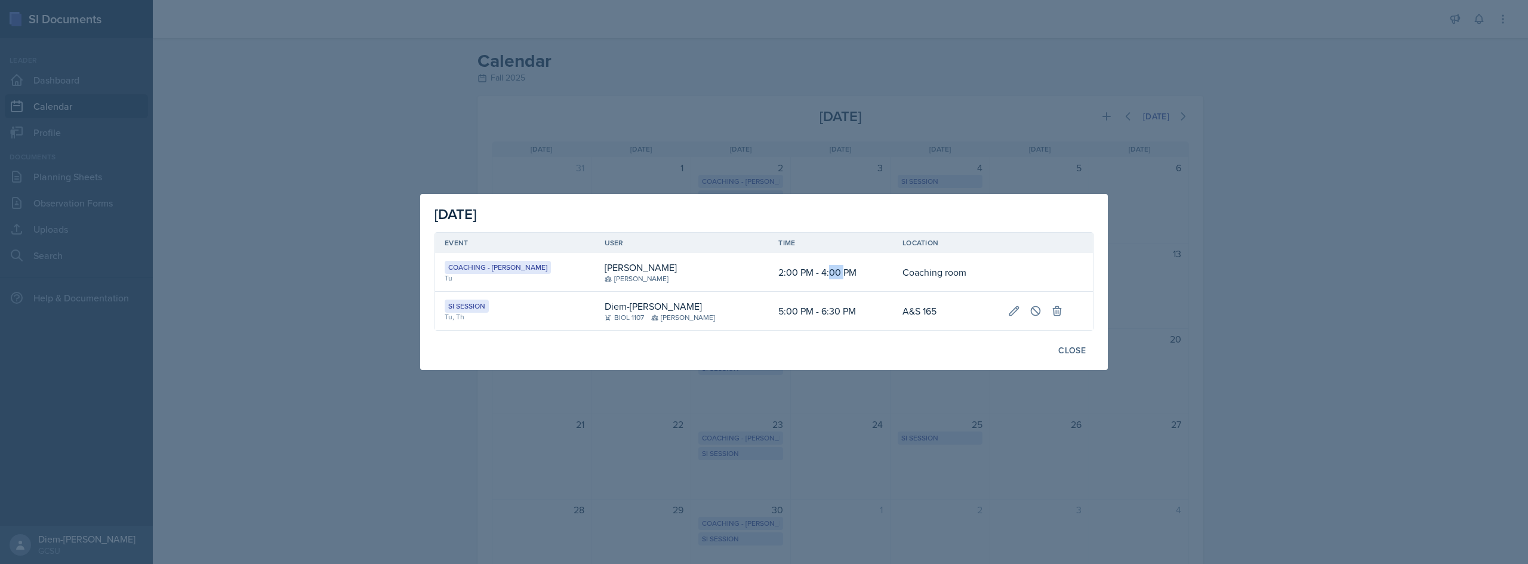
click at [762, 258] on td "2:00 PM - 4:00 PM" at bounding box center [831, 272] width 124 height 39
click at [762, 134] on div at bounding box center [764, 282] width 1528 height 564
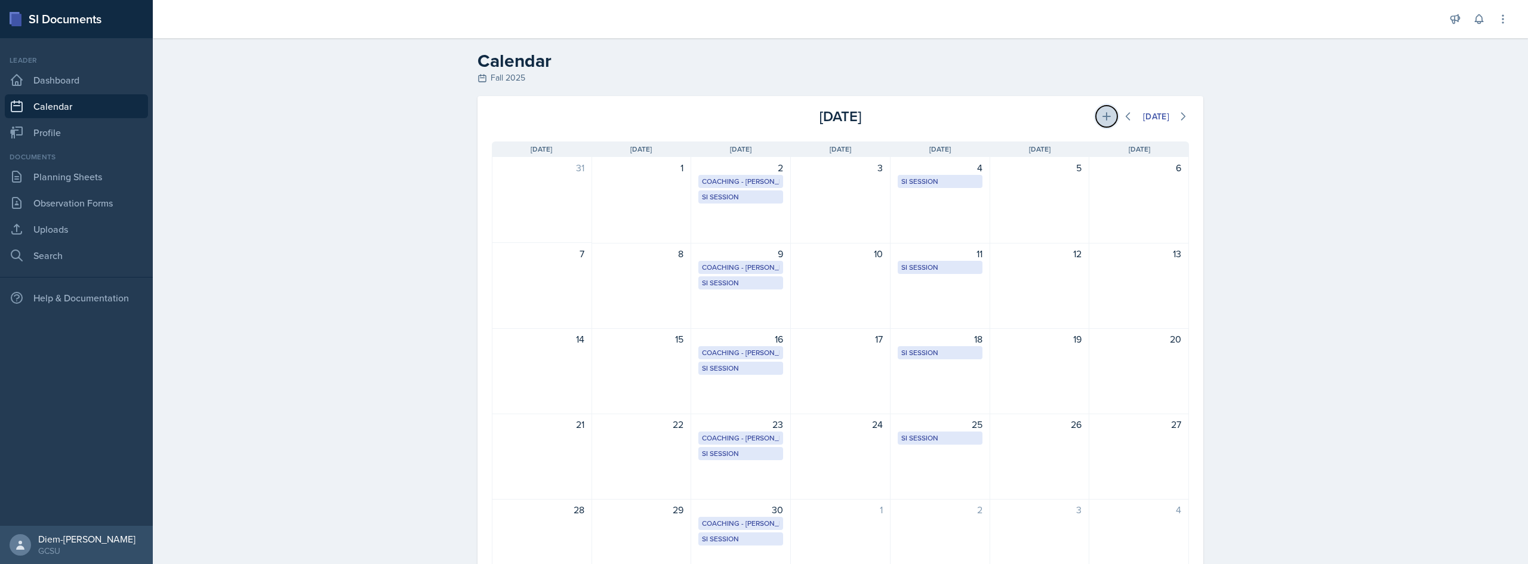
click at [762, 117] on button at bounding box center [1106, 116] width 21 height 21
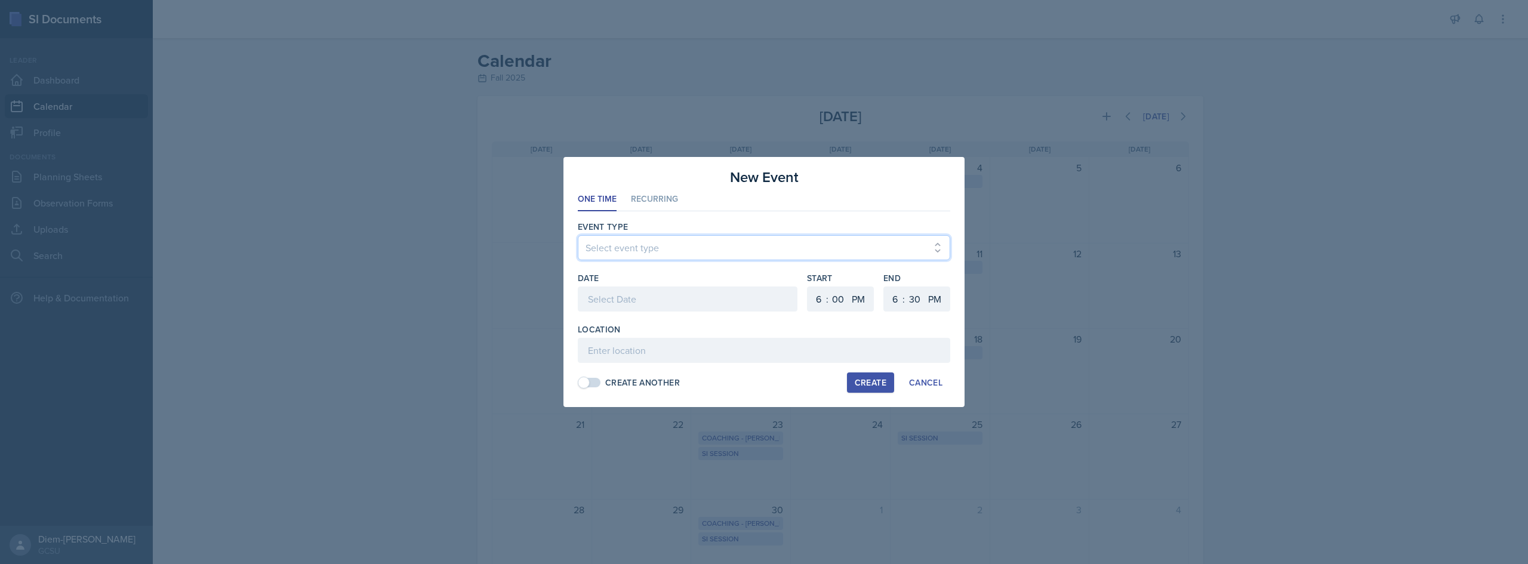
click at [698, 253] on select "Select event type Leader Training New Calendar Event SI Session" at bounding box center [764, 247] width 372 height 25
select select "4e982d53-60cb-4a10-b228-e1f4b0fb0b7a"
click at [578, 235] on select "Select event type Leader Training New Calendar Event SI Session" at bounding box center [764, 247] width 372 height 25
click at [660, 188] on li "Recurring" at bounding box center [654, 199] width 47 height 23
click at [633, 245] on select "Select Event Type Leader Training New Calendar Event SI Session" at bounding box center [764, 247] width 372 height 25
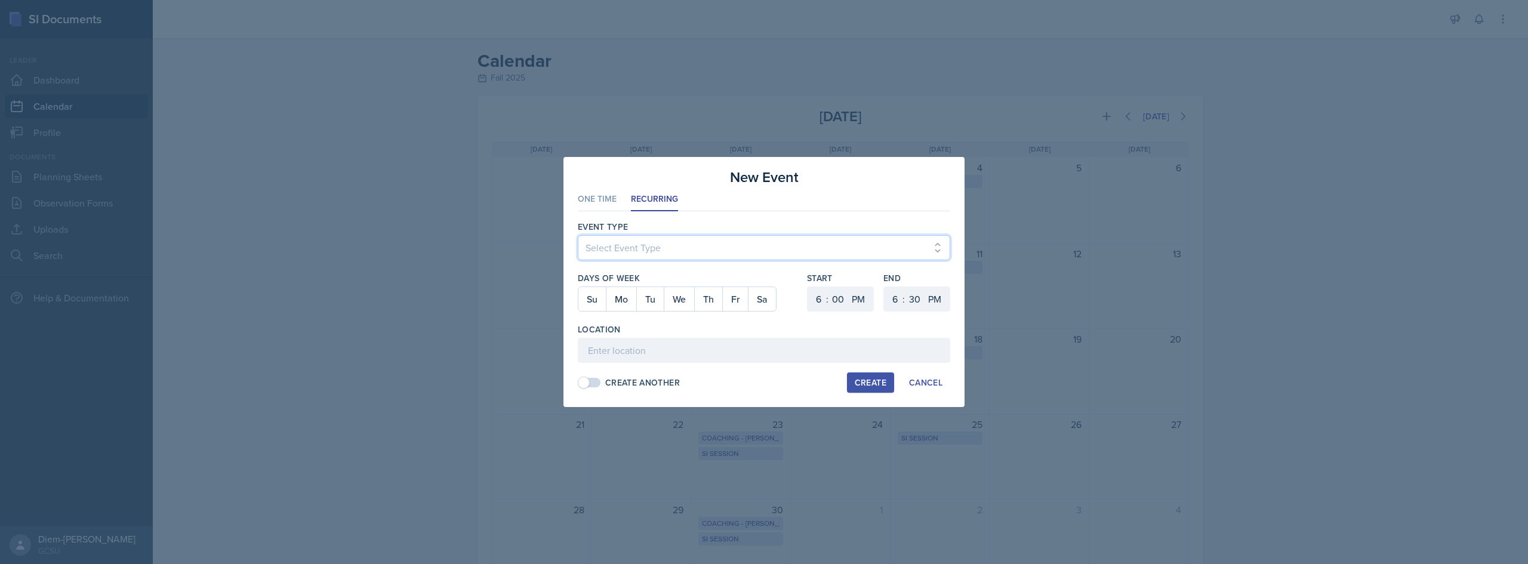
select select "4e982d53-60cb-4a10-b228-e1f4b0fb0b7a"
click at [578, 235] on select "Select Event Type Leader Training New Calendar Event SI Session" at bounding box center [764, 247] width 372 height 25
click at [604, 205] on li "One Time" at bounding box center [597, 199] width 39 height 23
click at [639, 300] on div at bounding box center [688, 299] width 220 height 25
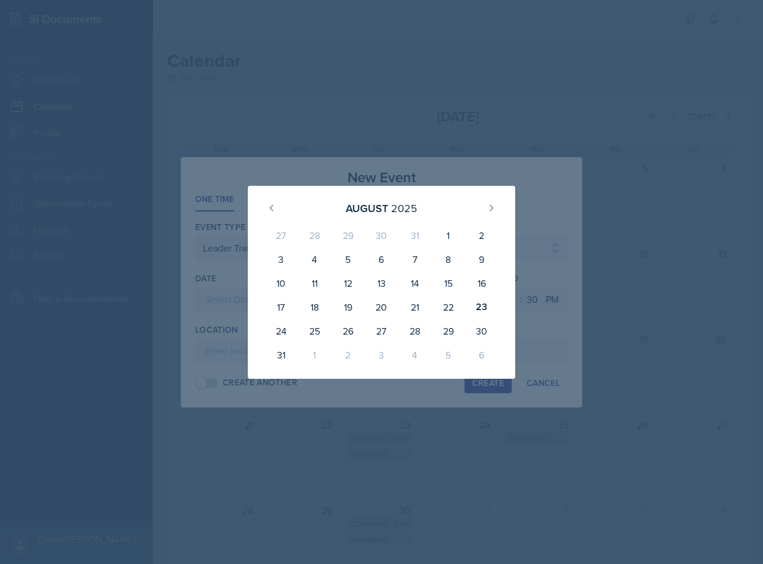
click at [577, 166] on div at bounding box center [381, 282] width 763 height 564
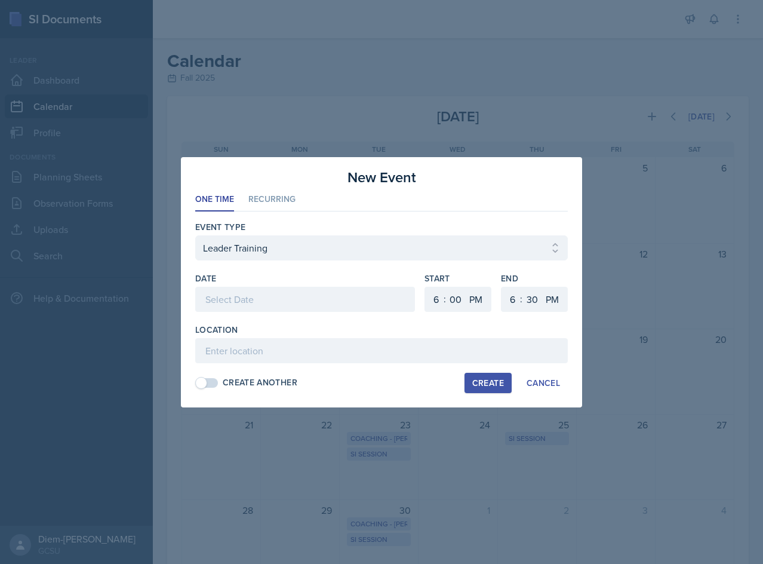
click at [670, 228] on div at bounding box center [381, 282] width 763 height 564
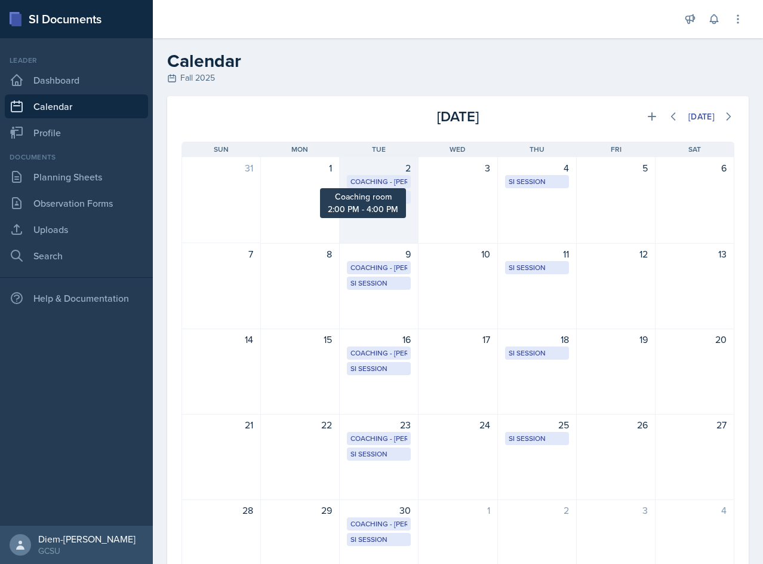
click at [356, 183] on div "Coaching - [PERSON_NAME]" at bounding box center [378, 181] width 57 height 11
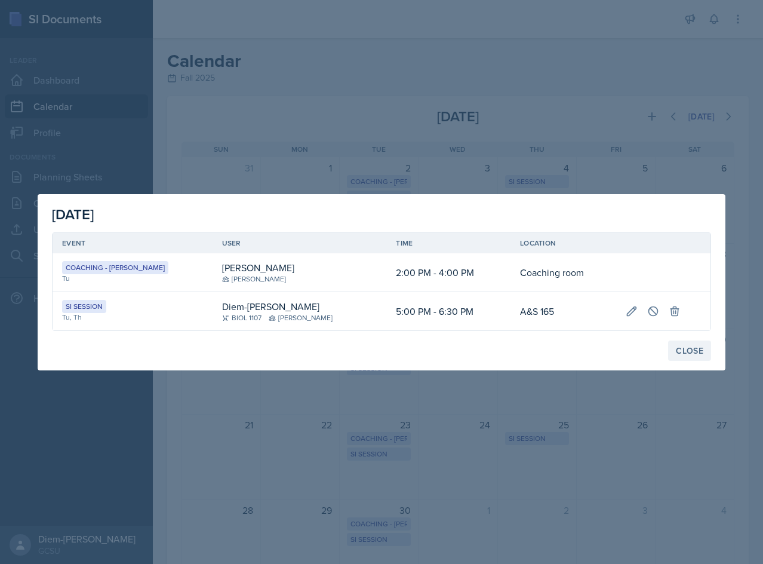
click at [696, 348] on div "Close" at bounding box center [689, 351] width 27 height 10
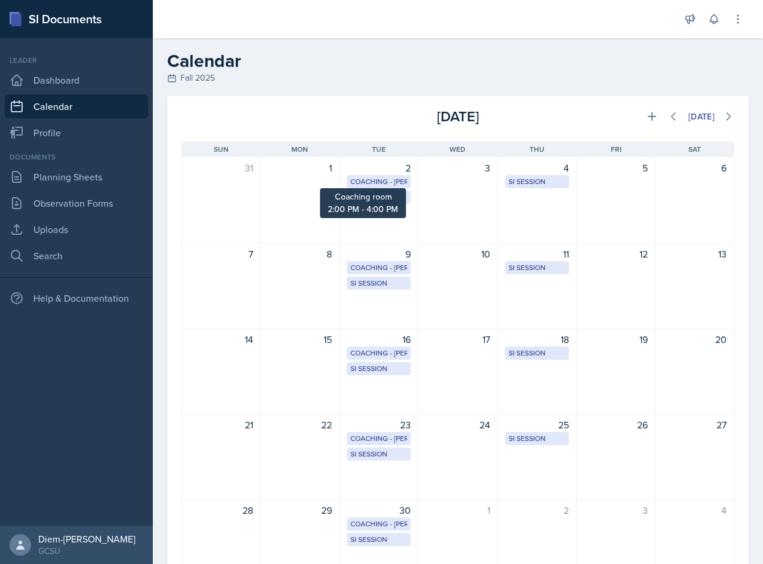
drag, startPoint x: 354, startPoint y: 181, endPoint x: 389, endPoint y: 155, distance: 43.9
click at [389, 155] on div "[DATE] Sun [DATE] Mon [DATE] Tue [DATE] Wed [DATE] Thu [DATE] Fri [DATE] Sat" at bounding box center [457, 149] width 553 height 16
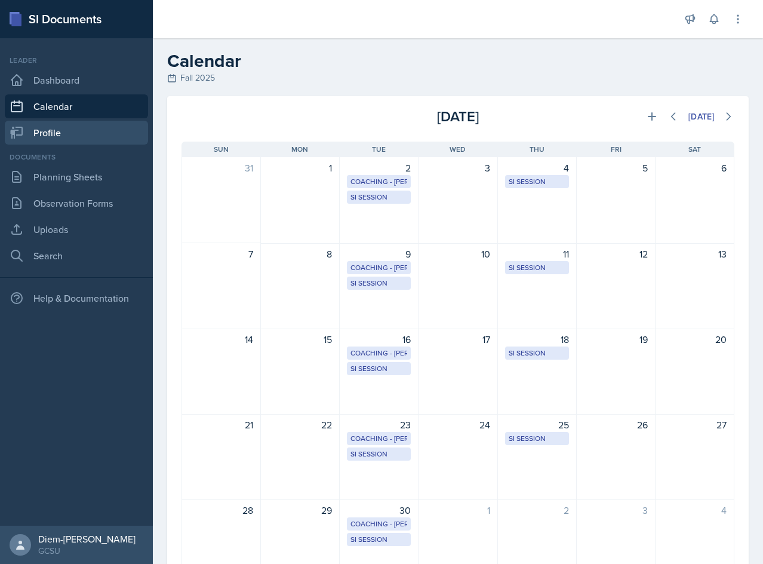
click at [90, 130] on link "Profile" at bounding box center [76, 133] width 143 height 24
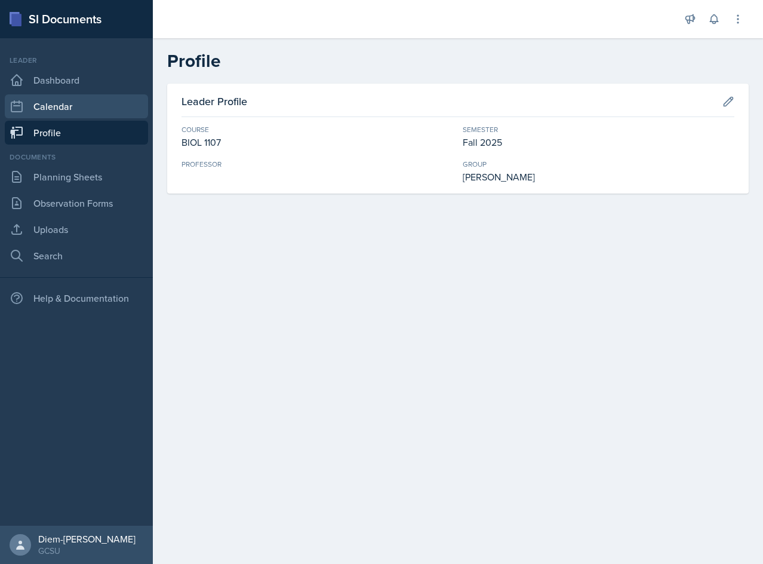
click at [86, 107] on link "Calendar" at bounding box center [76, 106] width 143 height 24
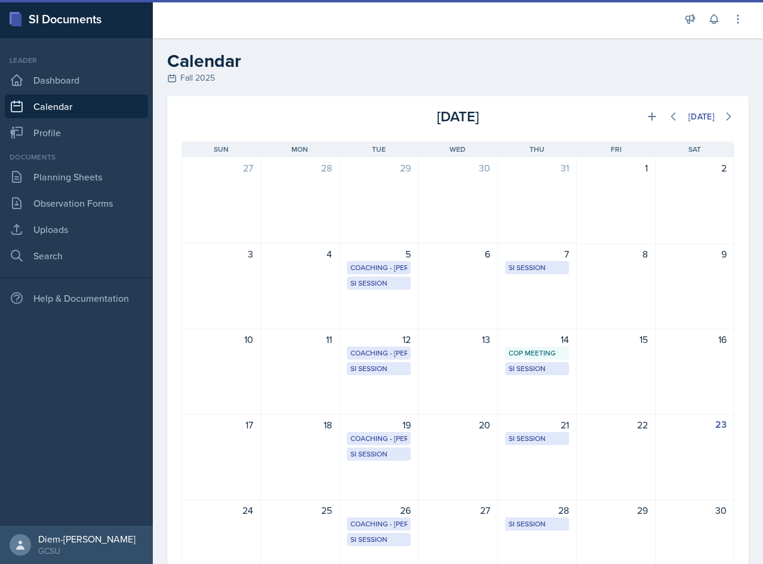
click at [176, 78] on icon at bounding box center [171, 78] width 7 height 7
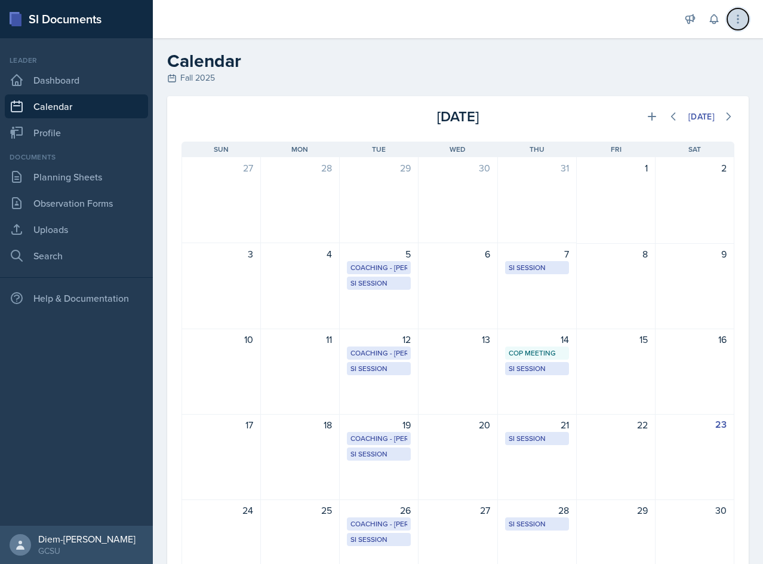
click at [734, 19] on icon at bounding box center [738, 19] width 12 height 12
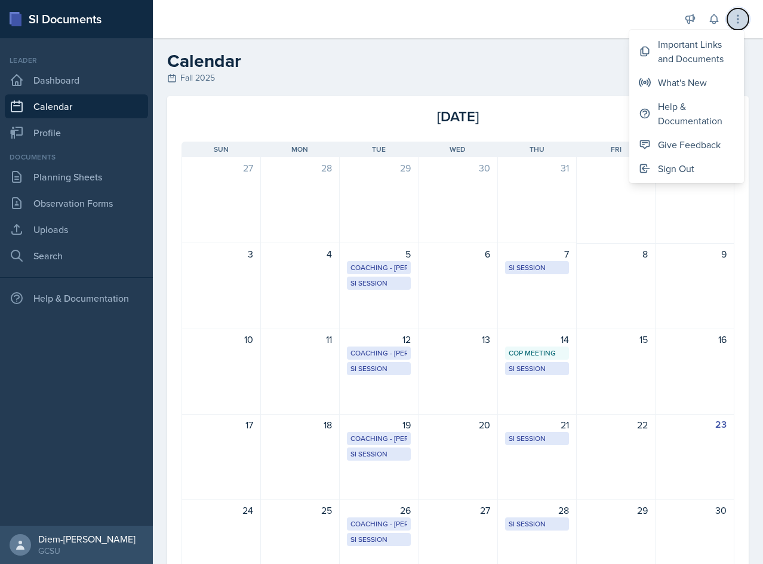
click at [734, 19] on icon at bounding box center [738, 19] width 12 height 12
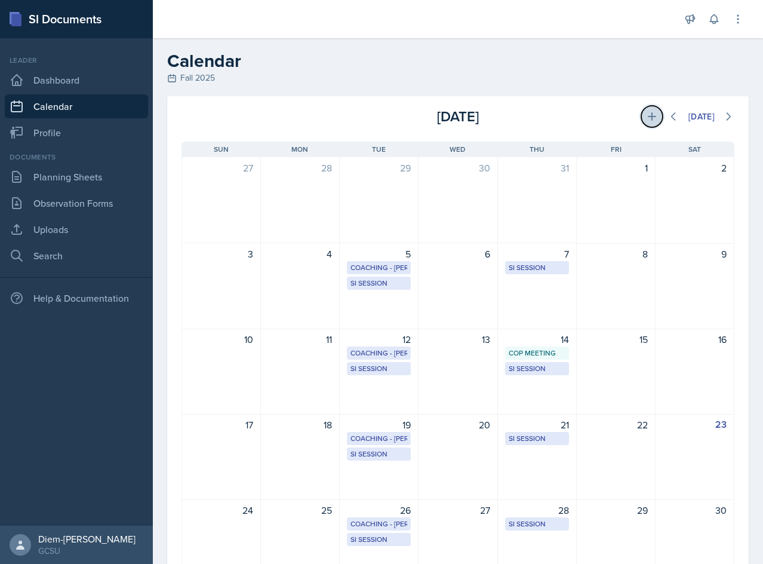
click at [646, 119] on icon at bounding box center [652, 116] width 12 height 12
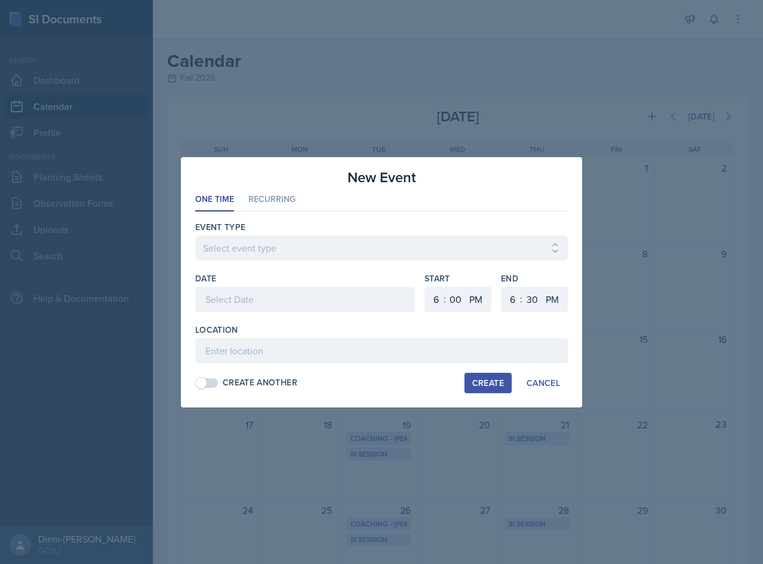
click at [582, 168] on div at bounding box center [381, 282] width 763 height 564
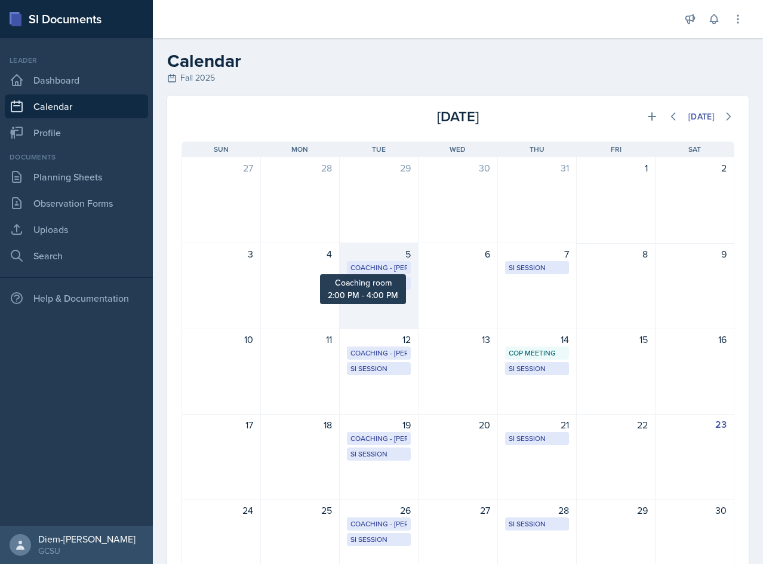
click at [383, 266] on div "Coaching - [PERSON_NAME]" at bounding box center [378, 267] width 57 height 11
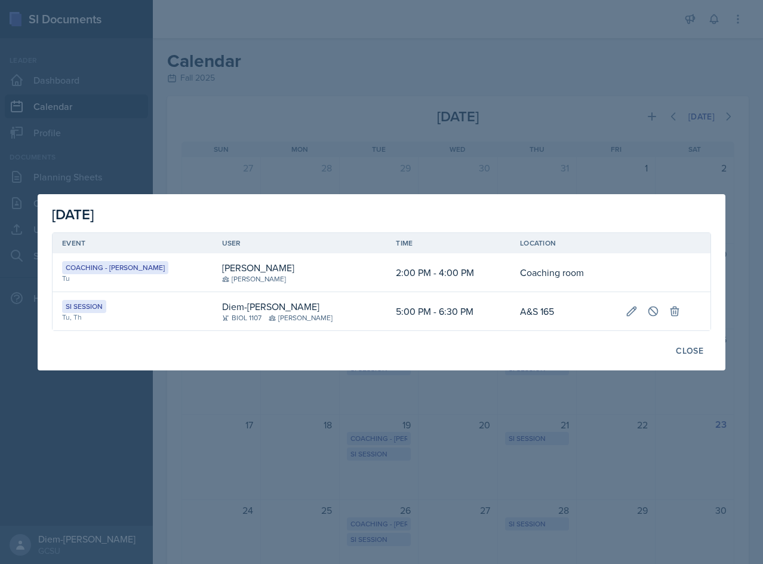
click at [642, 136] on div at bounding box center [381, 282] width 763 height 564
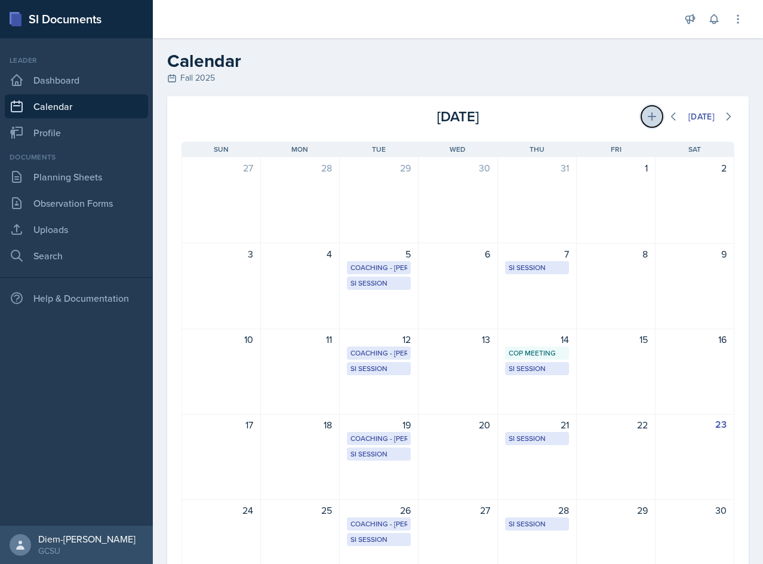
click at [648, 117] on icon at bounding box center [652, 116] width 8 height 8
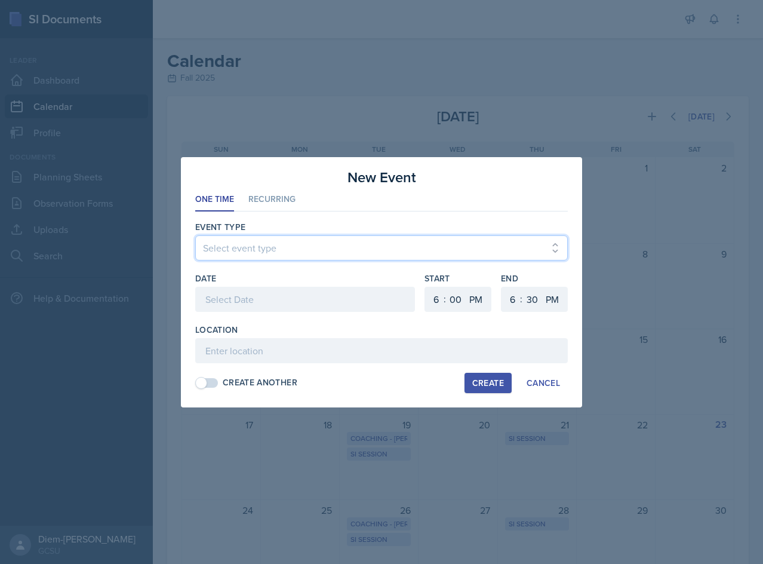
click at [442, 245] on select "Select event type Leader Training New Calendar Event SI Session" at bounding box center [381, 247] width 372 height 25
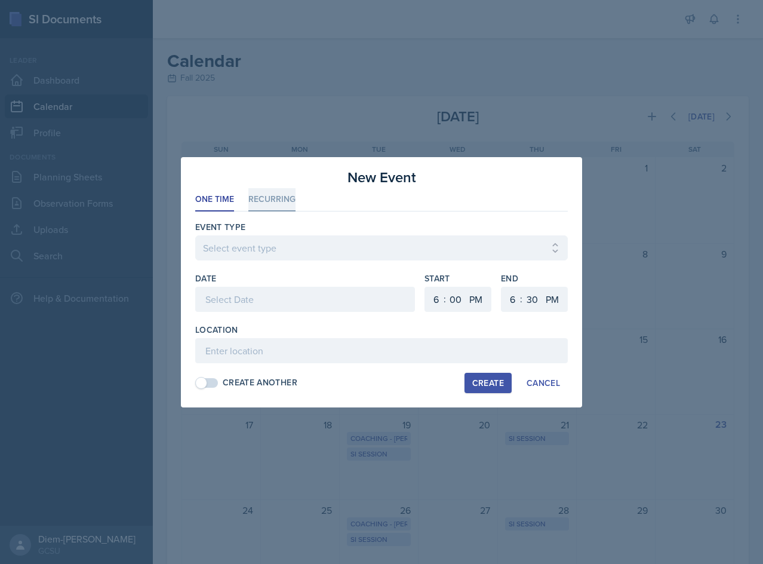
click at [286, 204] on li "Recurring" at bounding box center [271, 199] width 47 height 23
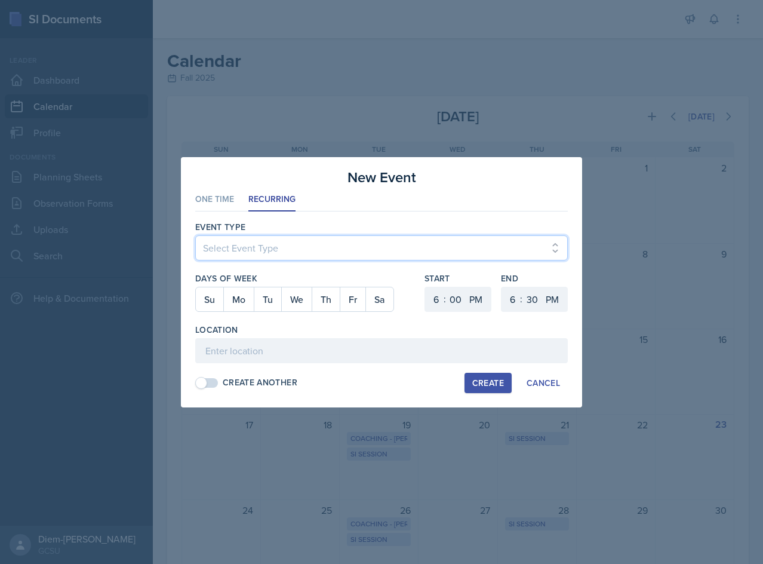
click at [272, 252] on select "Select Event Type Leader Training New Calendar Event SI Session" at bounding box center [381, 247] width 372 height 25
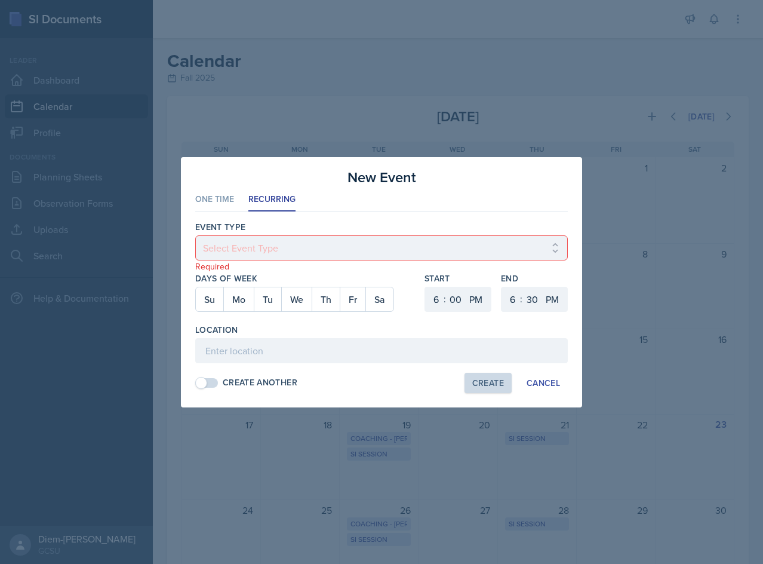
click at [300, 396] on div "Event Type Select Event Type Leader Training New Calendar Event SI Session Requ…" at bounding box center [381, 304] width 372 height 186
click at [228, 269] on p "Required" at bounding box center [381, 266] width 372 height 12
click at [549, 387] on div "Cancel" at bounding box center [543, 383] width 33 height 10
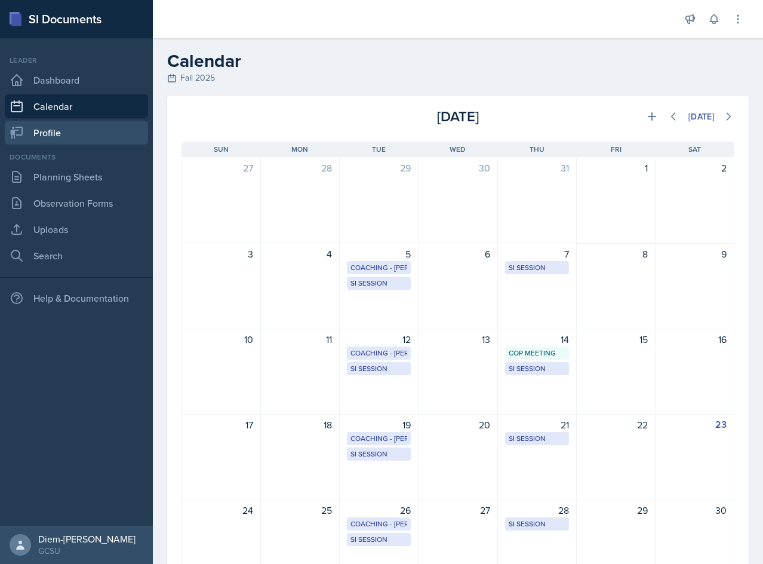
click at [26, 133] on link "Profile" at bounding box center [76, 133] width 143 height 24
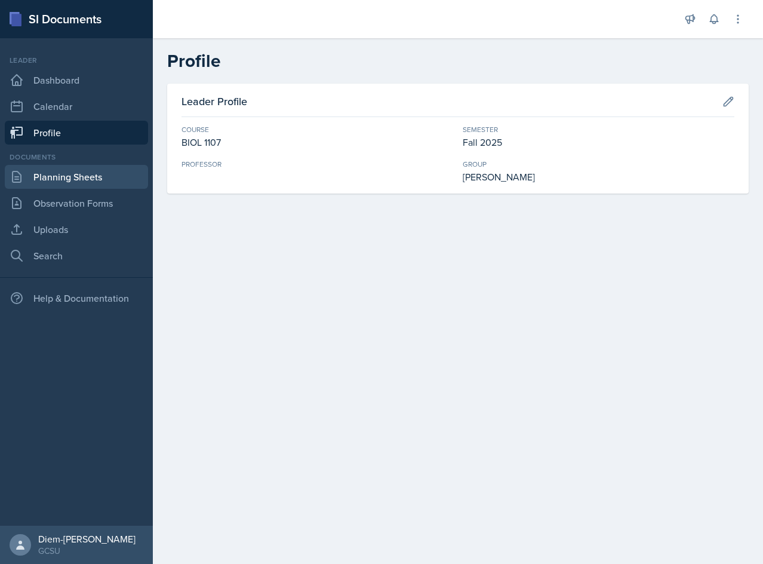
click at [42, 175] on link "Planning Sheets" at bounding box center [76, 177] width 143 height 24
